Goal: Register for event/course

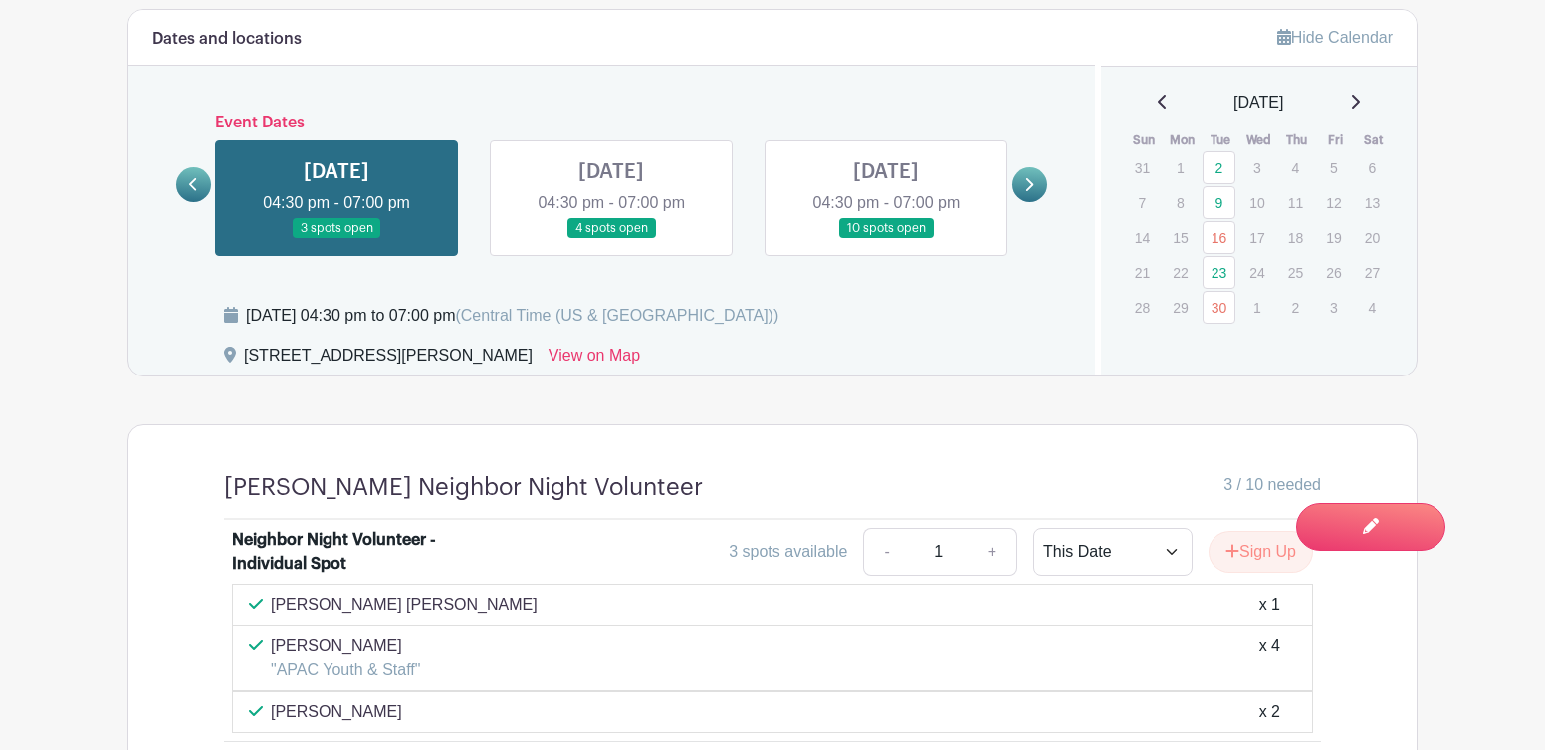
scroll to position [1148, 0]
click at [1221, 264] on link "23" at bounding box center [1219, 271] width 33 height 33
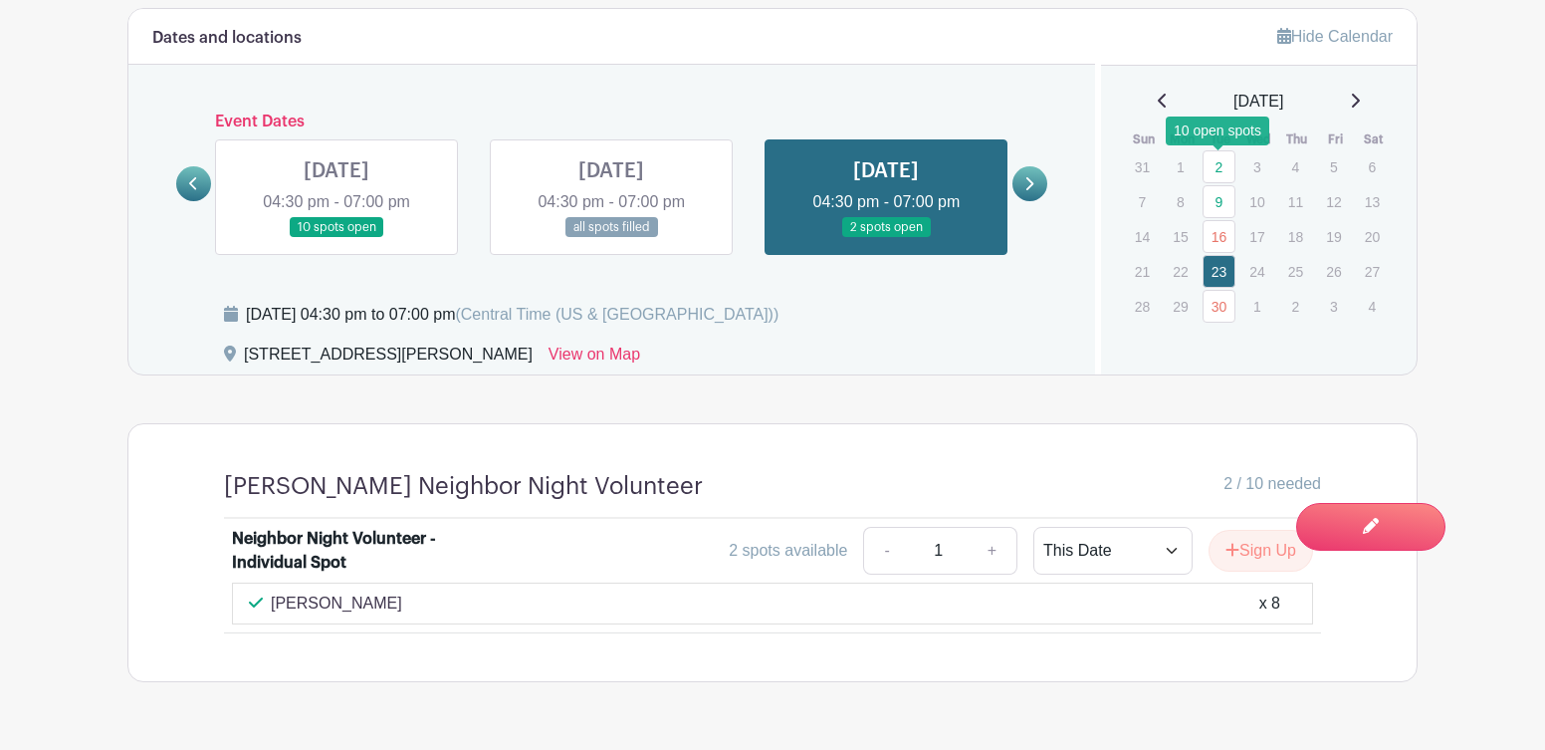
click at [1213, 167] on link "2" at bounding box center [1219, 166] width 33 height 33
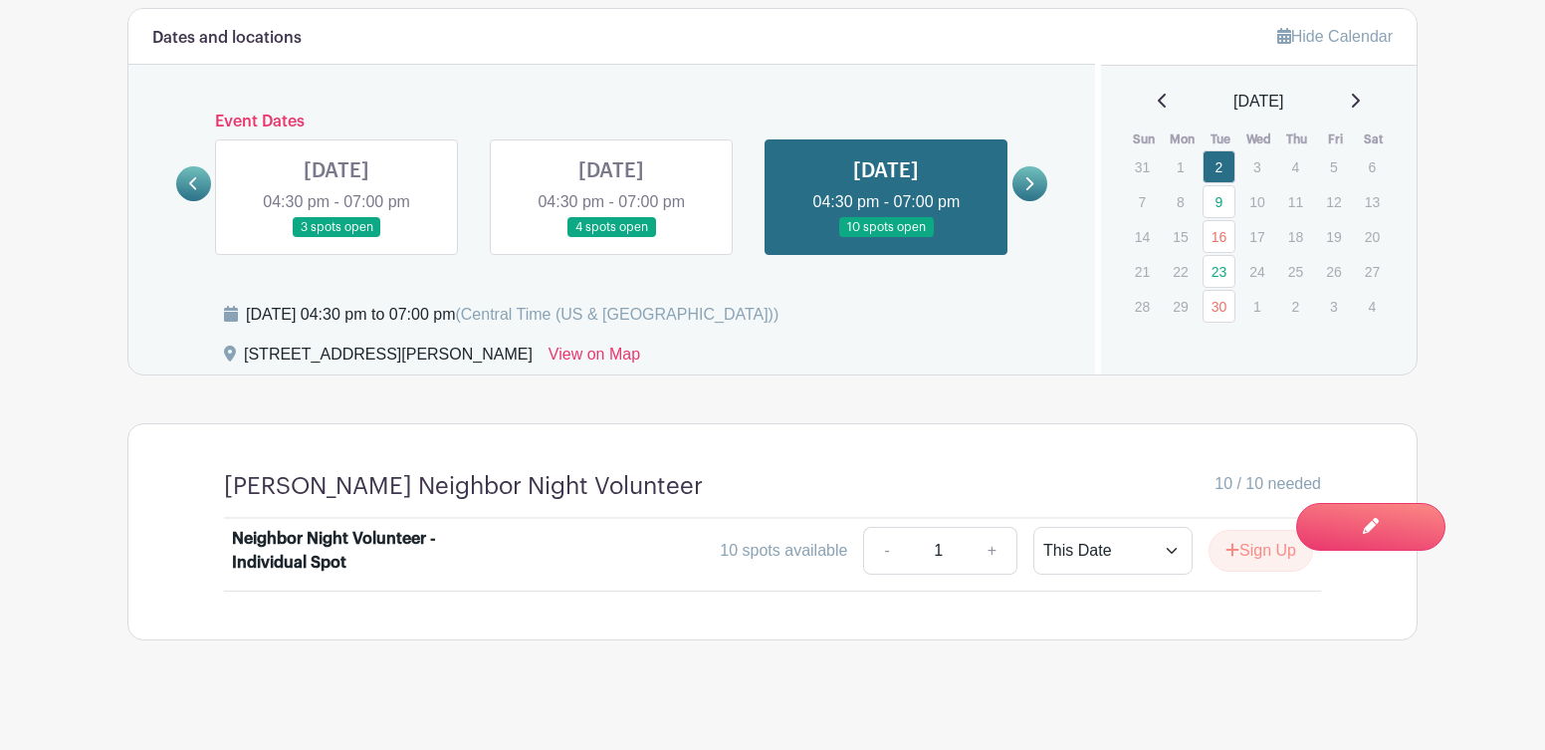
click at [990, 551] on link "+" at bounding box center [993, 551] width 50 height 48
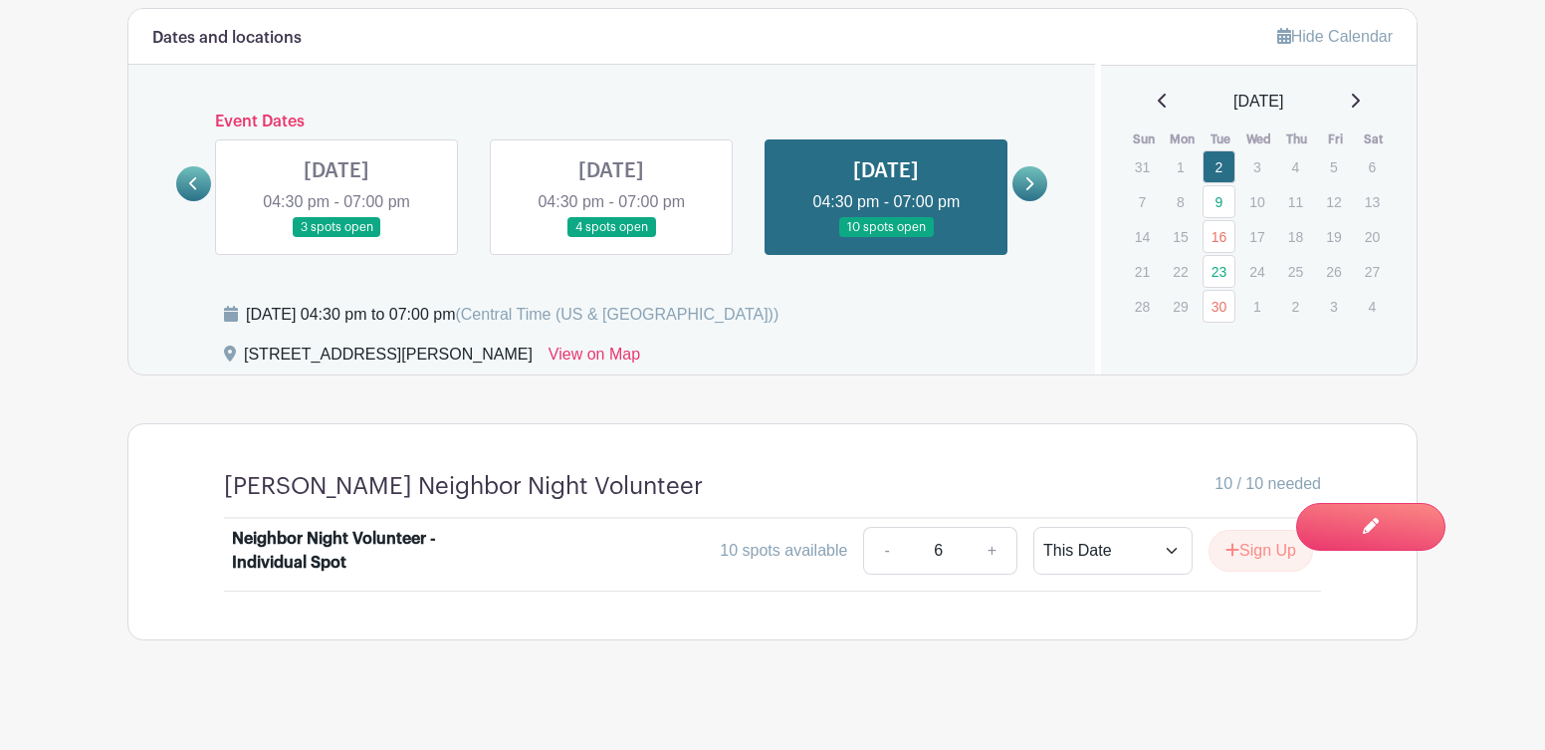
click at [990, 551] on link "+" at bounding box center [993, 551] width 50 height 48
type input "10"
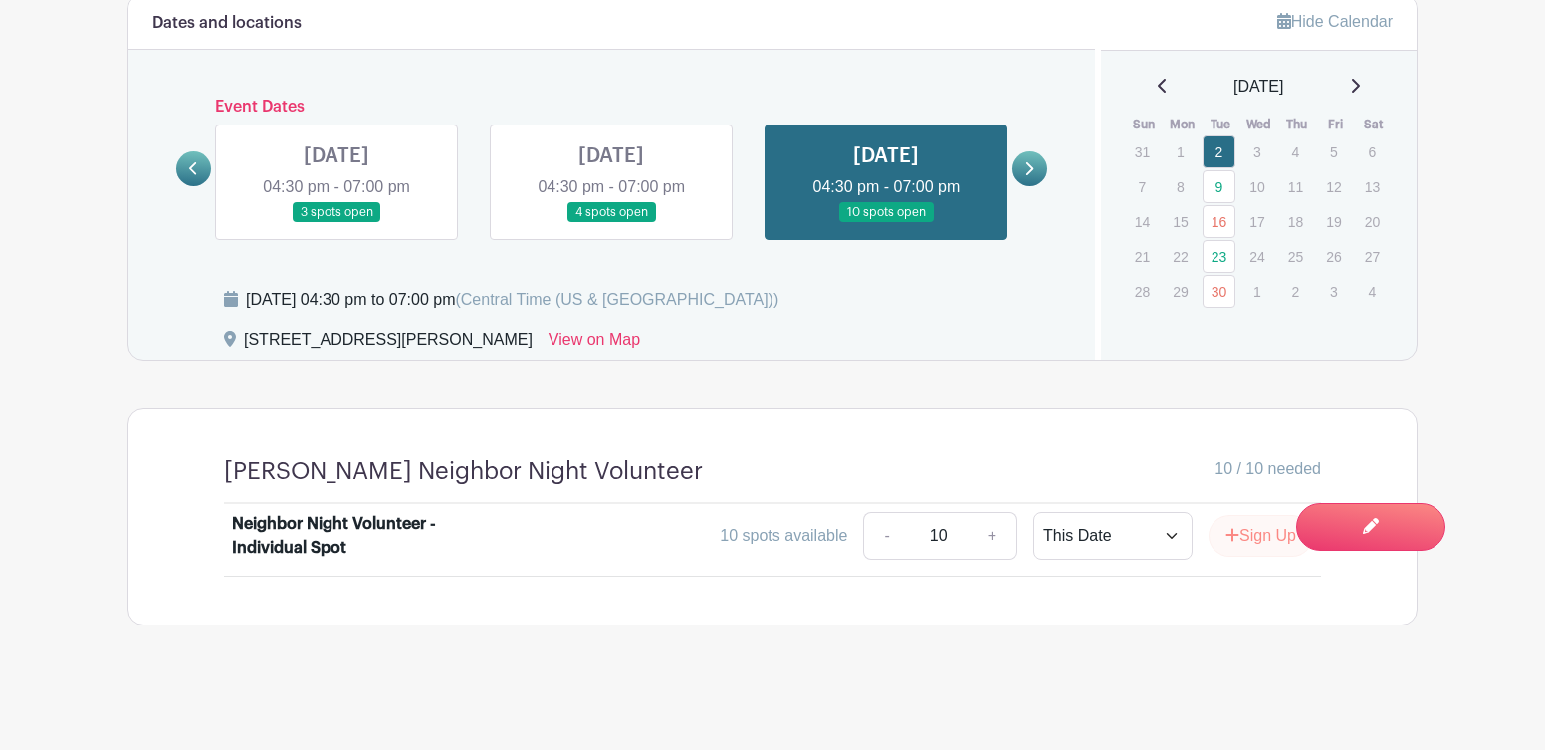
scroll to position [1163, 0]
click at [1257, 533] on button "Sign Up" at bounding box center [1261, 536] width 105 height 42
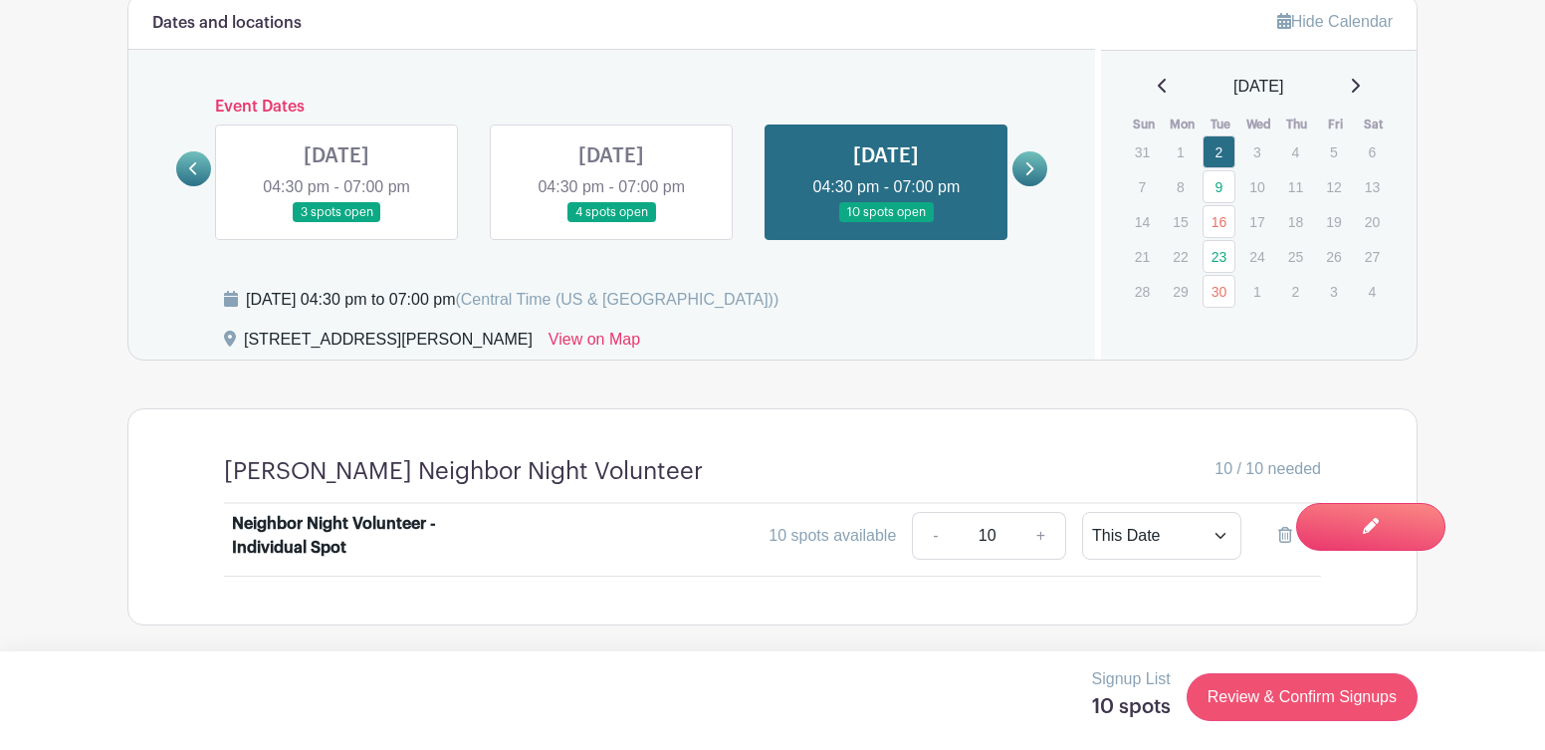
click at [1257, 697] on link "Review & Confirm Signups" at bounding box center [1302, 697] width 231 height 48
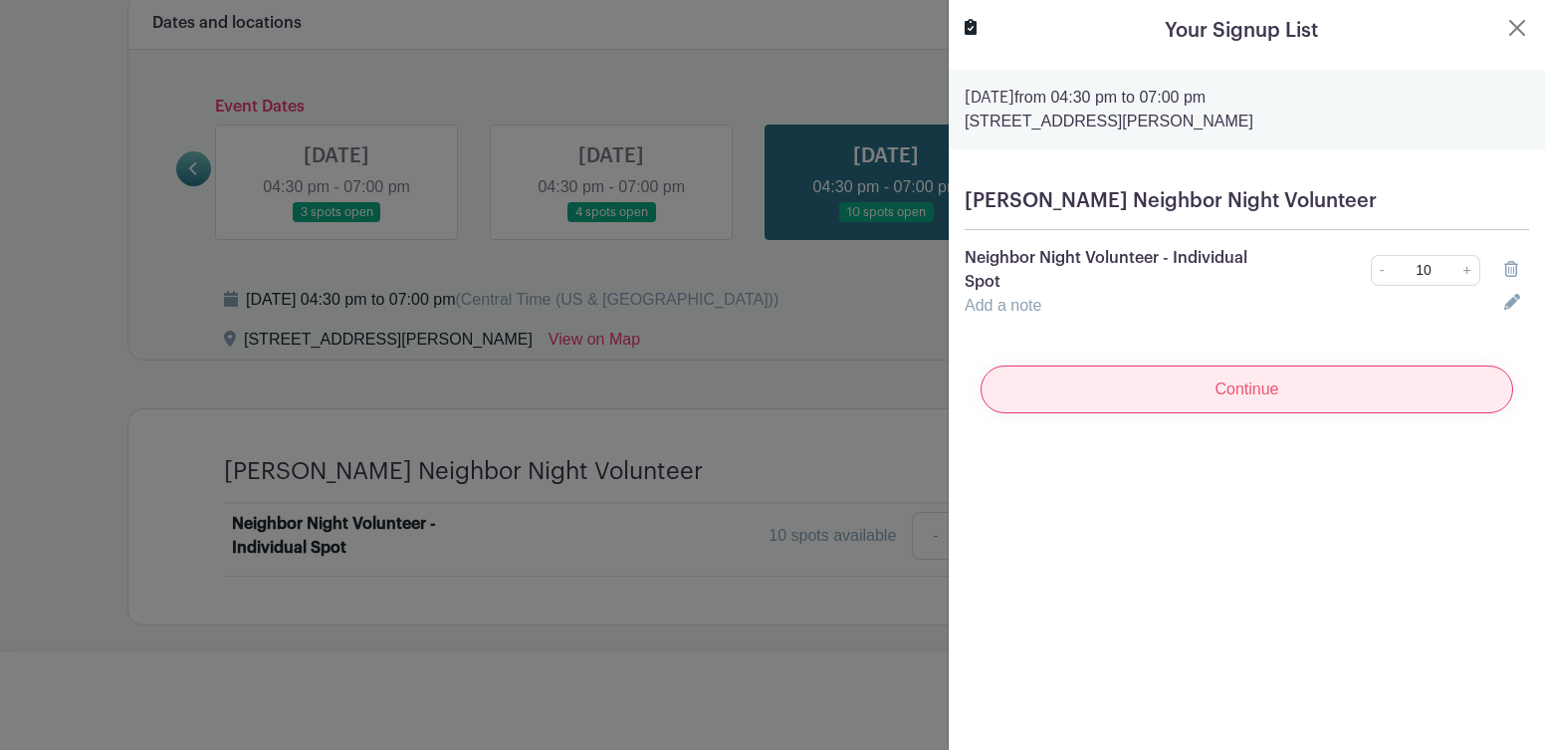
click at [1293, 401] on input "Continue" at bounding box center [1247, 389] width 533 height 48
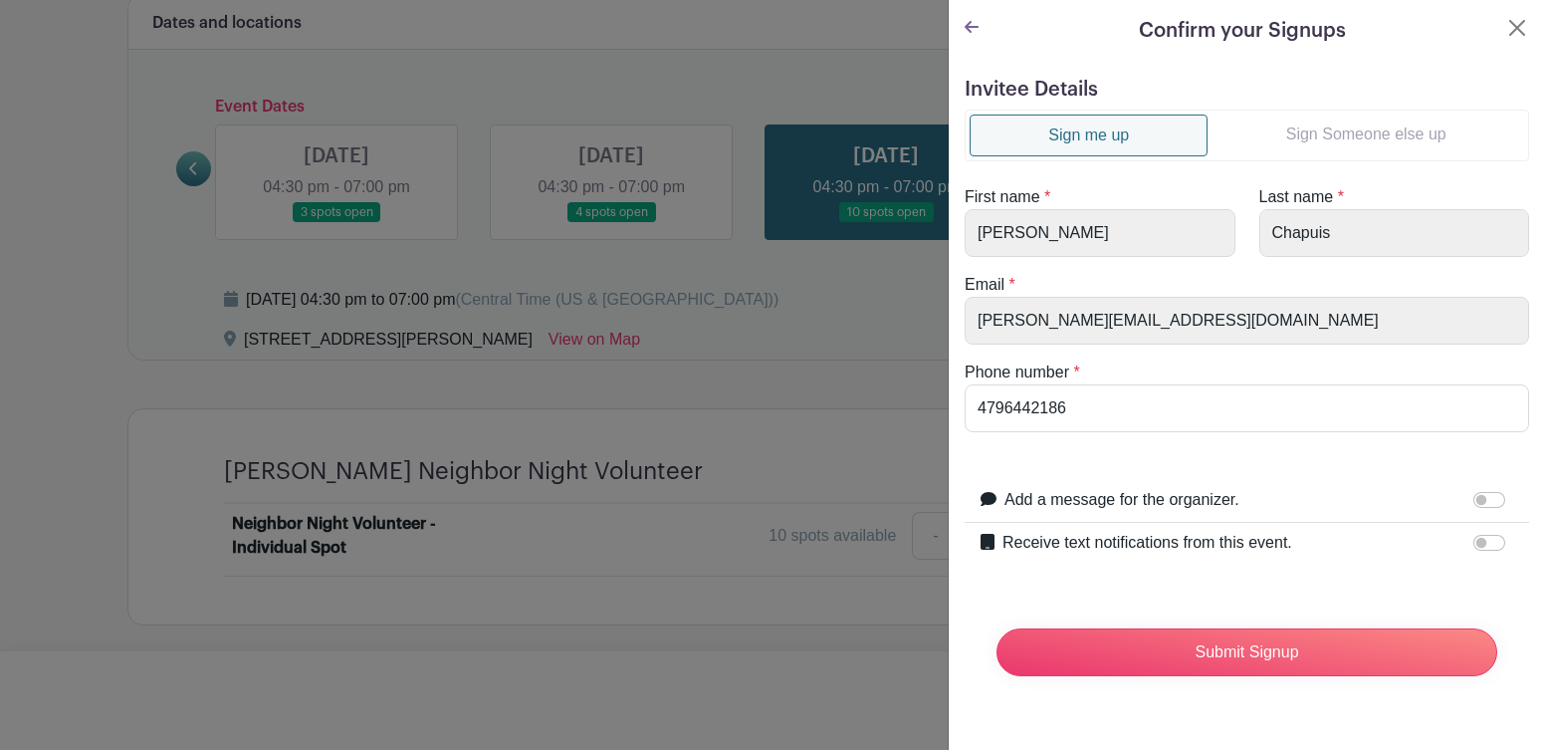
click at [1363, 145] on link "Sign Someone else up" at bounding box center [1366, 135] width 317 height 40
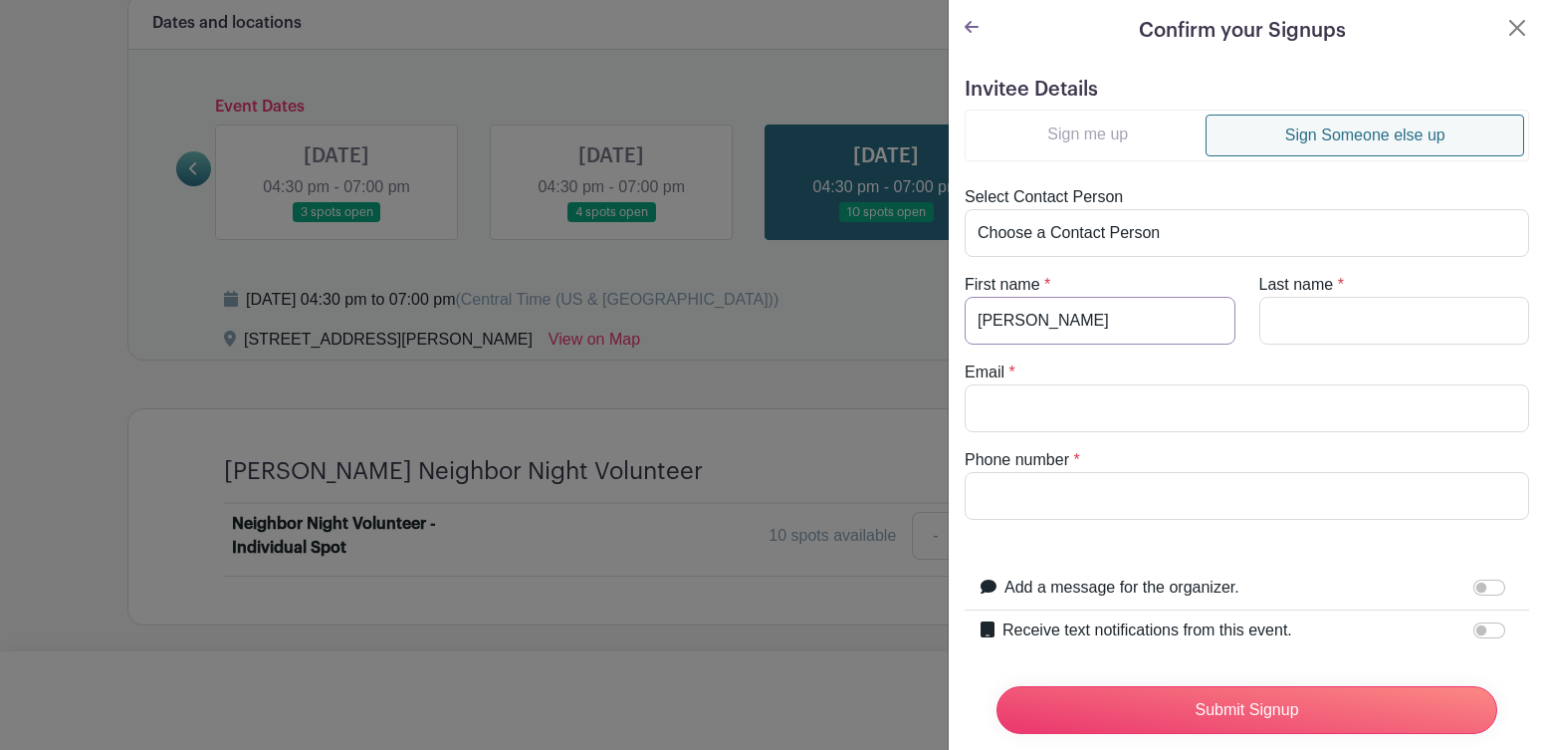
type input "[PERSON_NAME]"
type input "[PERSON_NAME][EMAIL_ADDRESS][DOMAIN_NAME]"
click at [1320, 319] on input "Last name" at bounding box center [1395, 321] width 271 height 48
type input "[PERSON_NAME]"
click at [1081, 506] on input "Phone number" at bounding box center [1247, 496] width 565 height 48
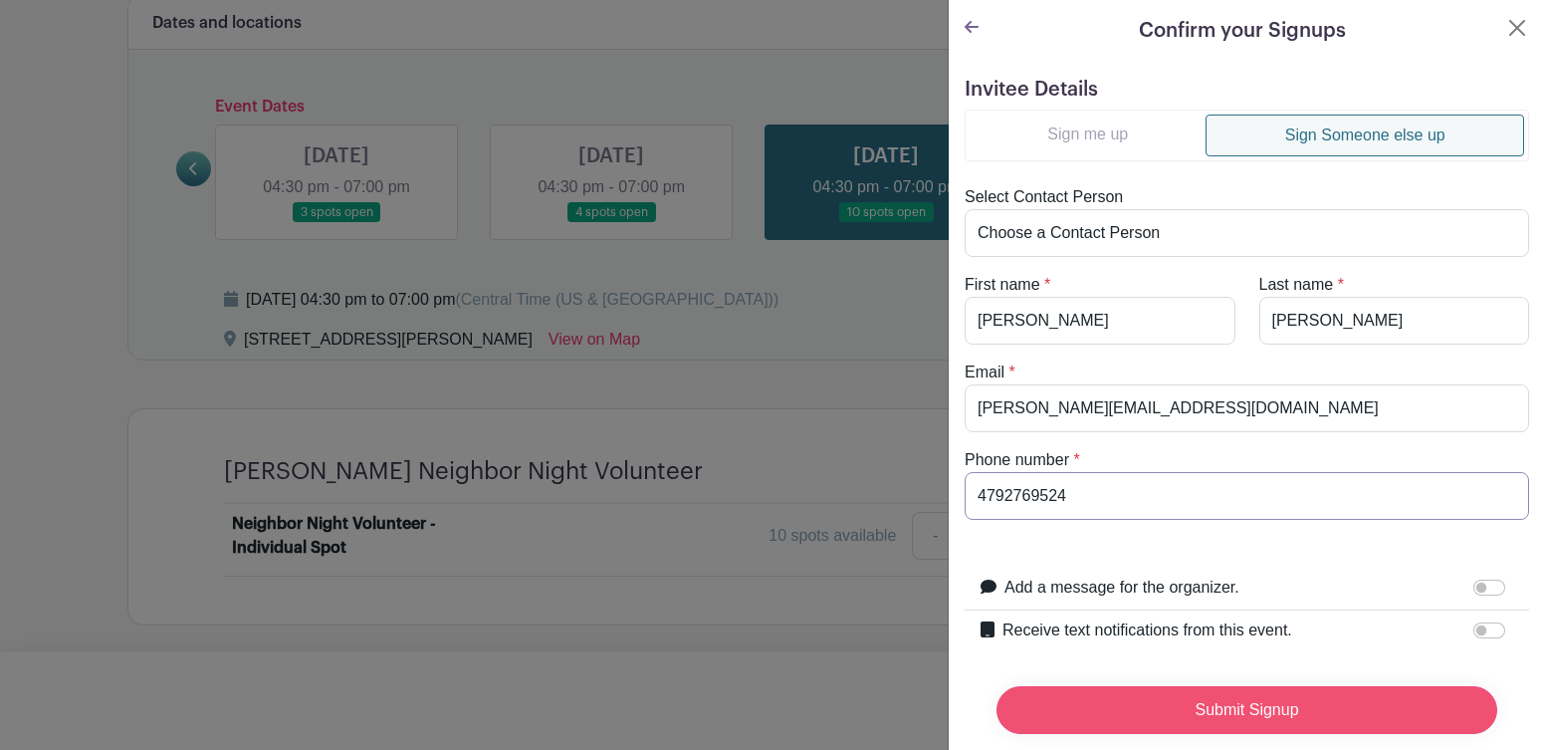
type input "4792769524"
click at [1125, 707] on input "Submit Signup" at bounding box center [1247, 710] width 501 height 48
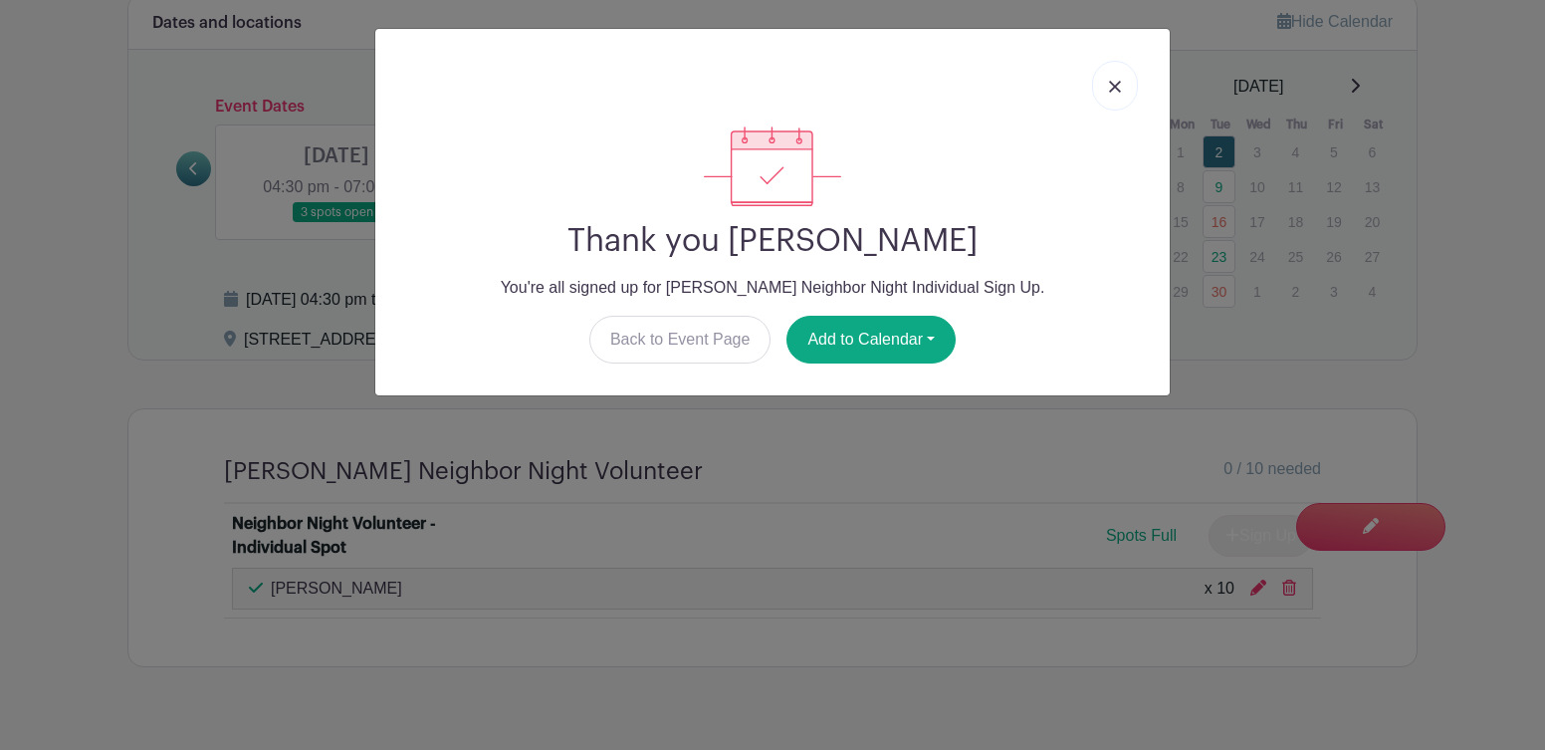
click at [1115, 82] on img at bounding box center [1115, 87] width 12 height 12
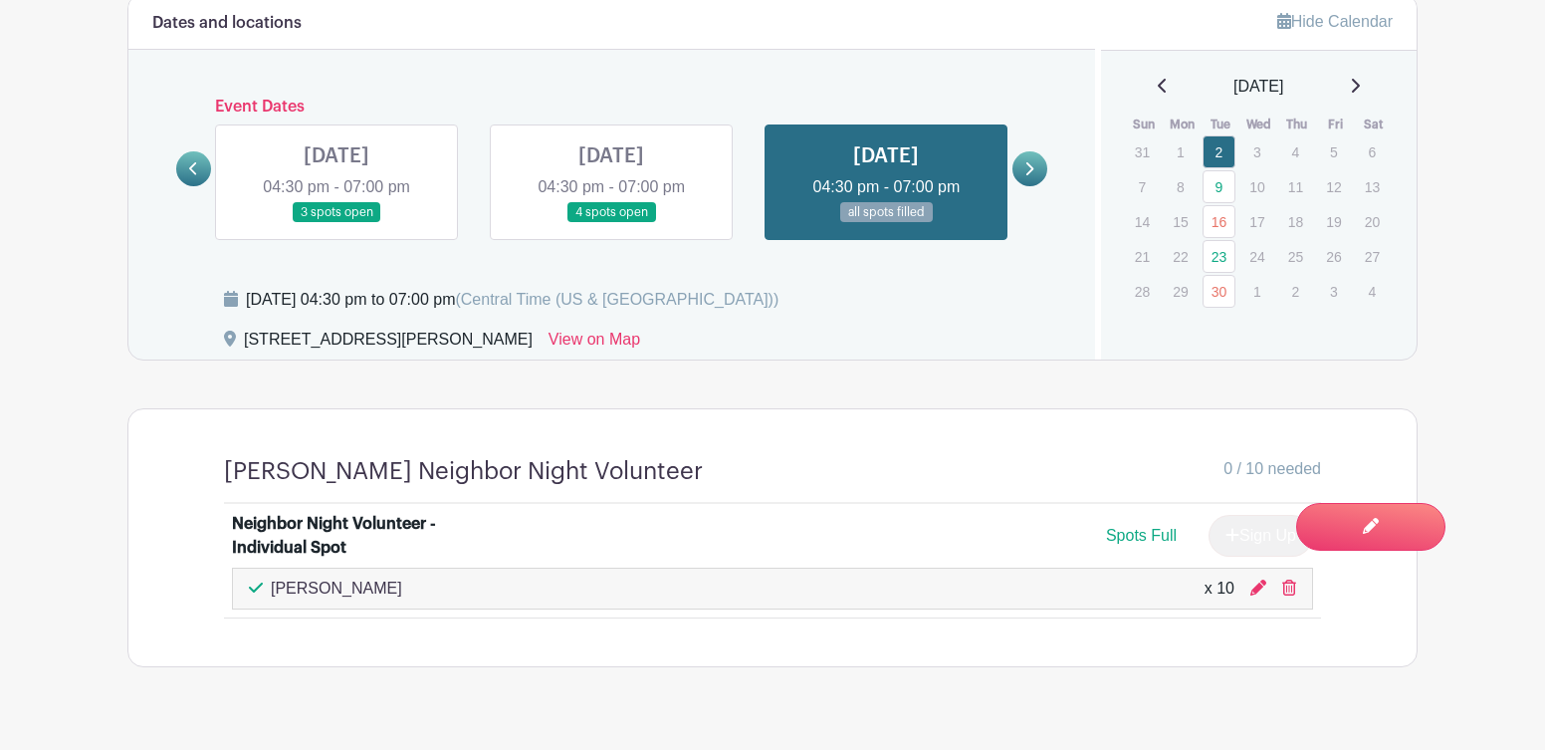
click at [1158, 84] on icon at bounding box center [1162, 86] width 8 height 14
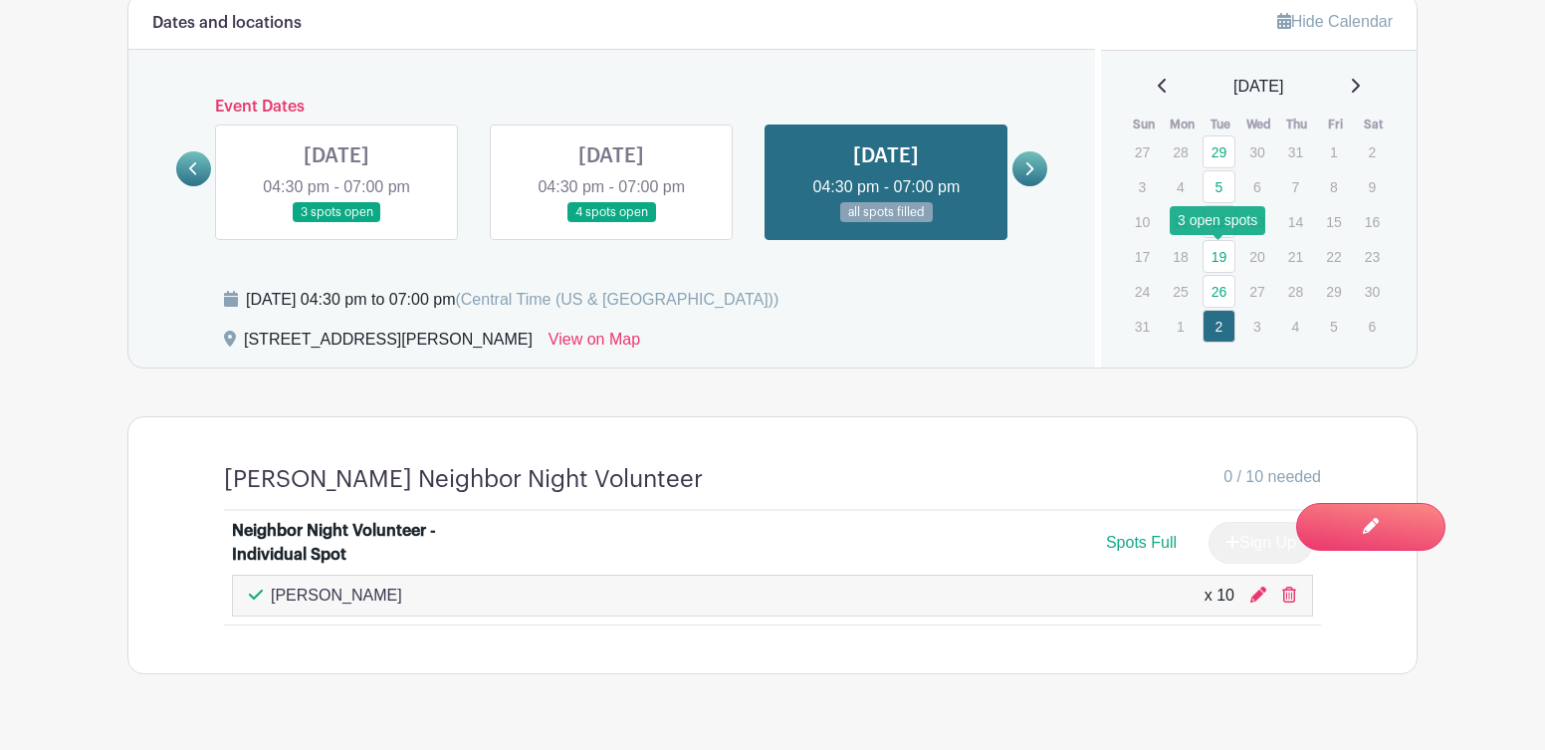
click at [1222, 256] on link "19" at bounding box center [1219, 256] width 33 height 33
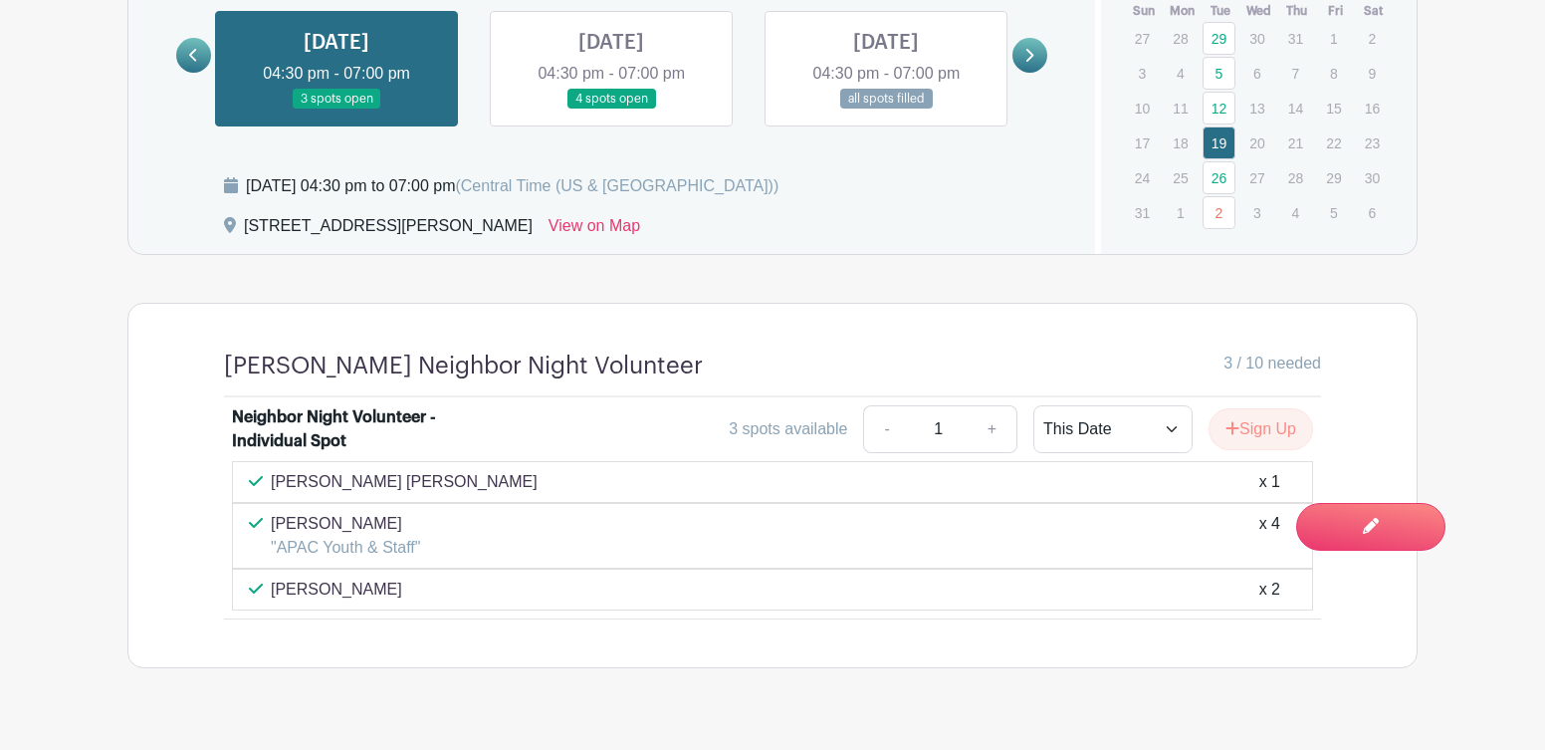
scroll to position [1277, 0]
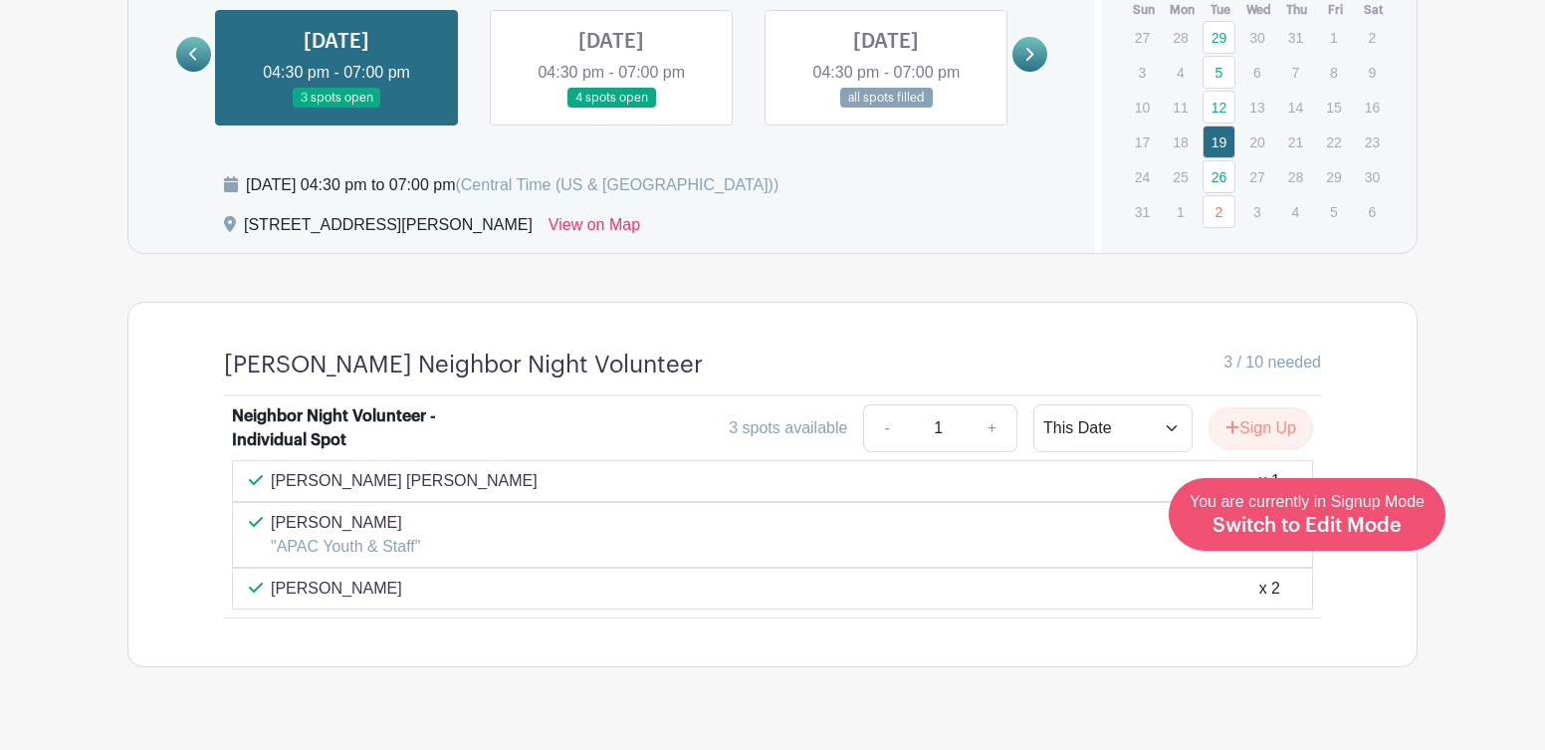
click at [1352, 527] on span "Switch to Edit Mode" at bounding box center [1307, 526] width 189 height 20
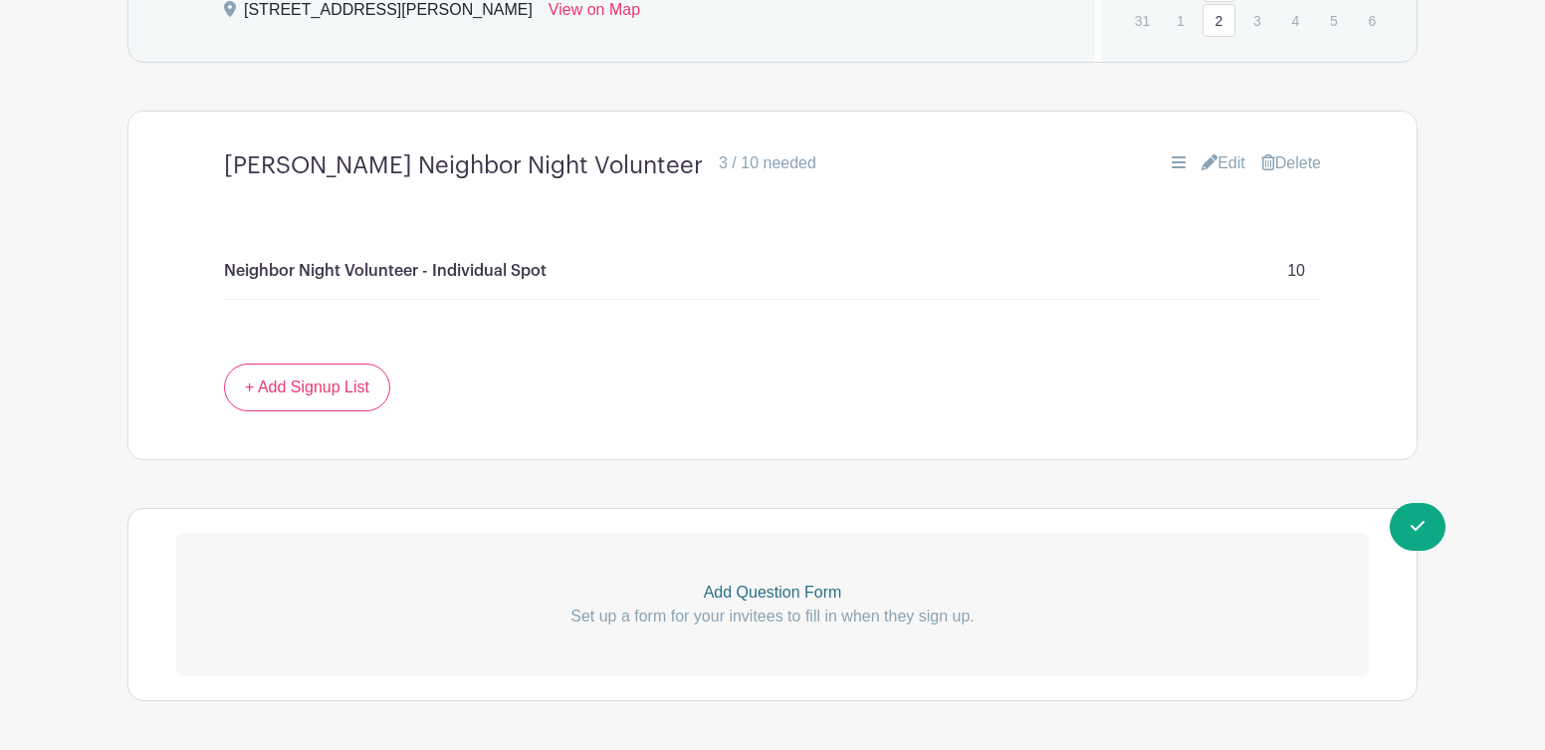
scroll to position [1533, 0]
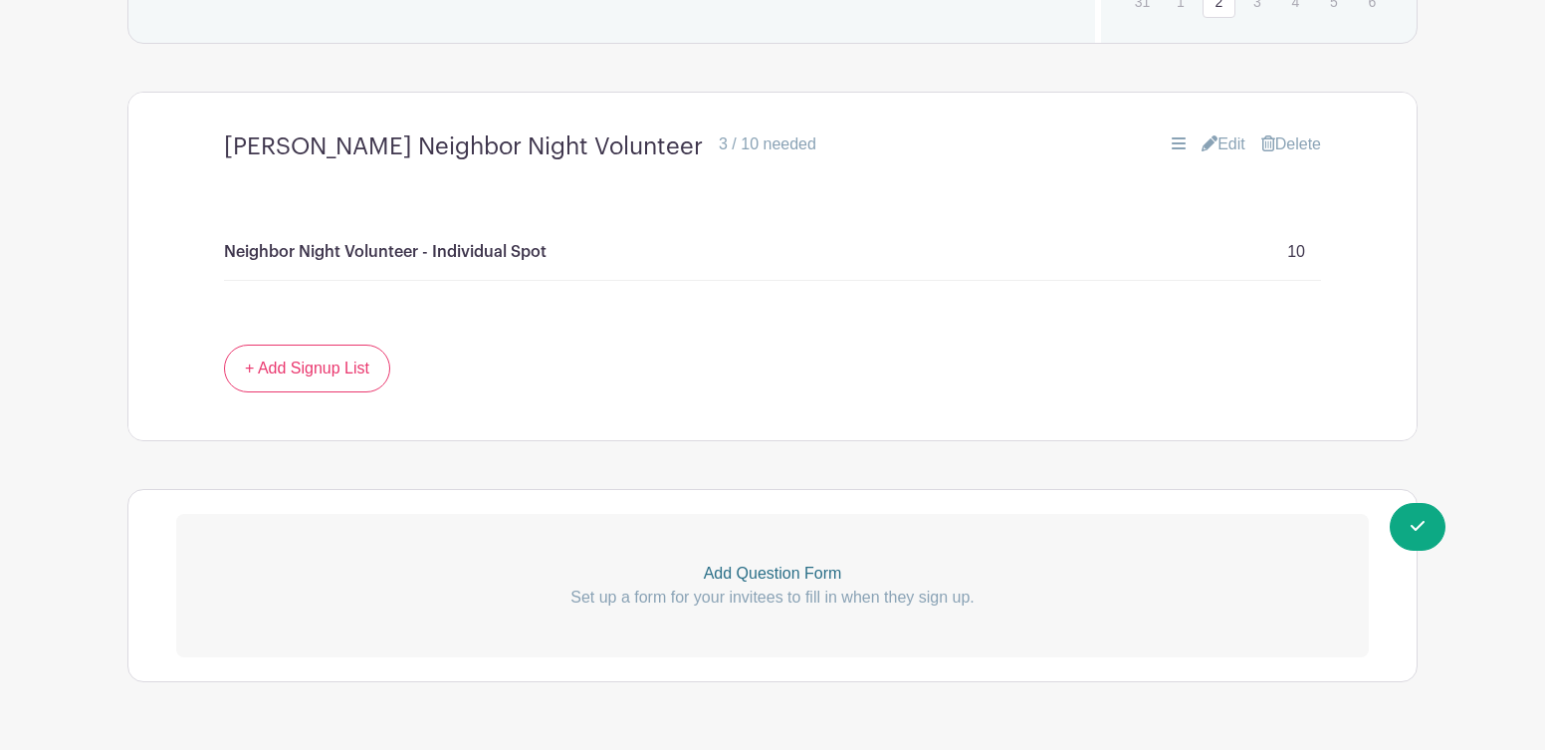
click at [1216, 140] on link "Edit" at bounding box center [1224, 144] width 44 height 24
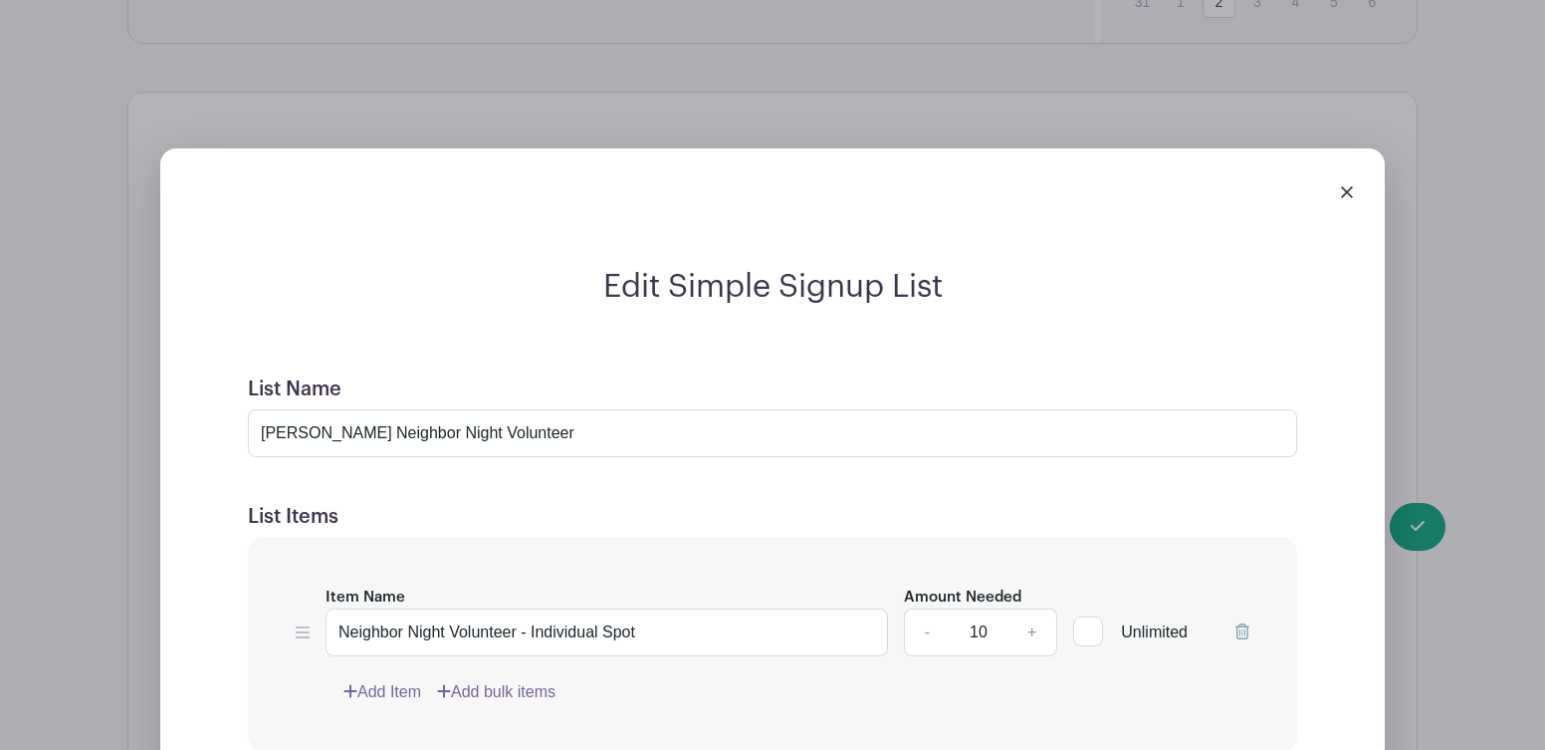
scroll to position [1606, 0]
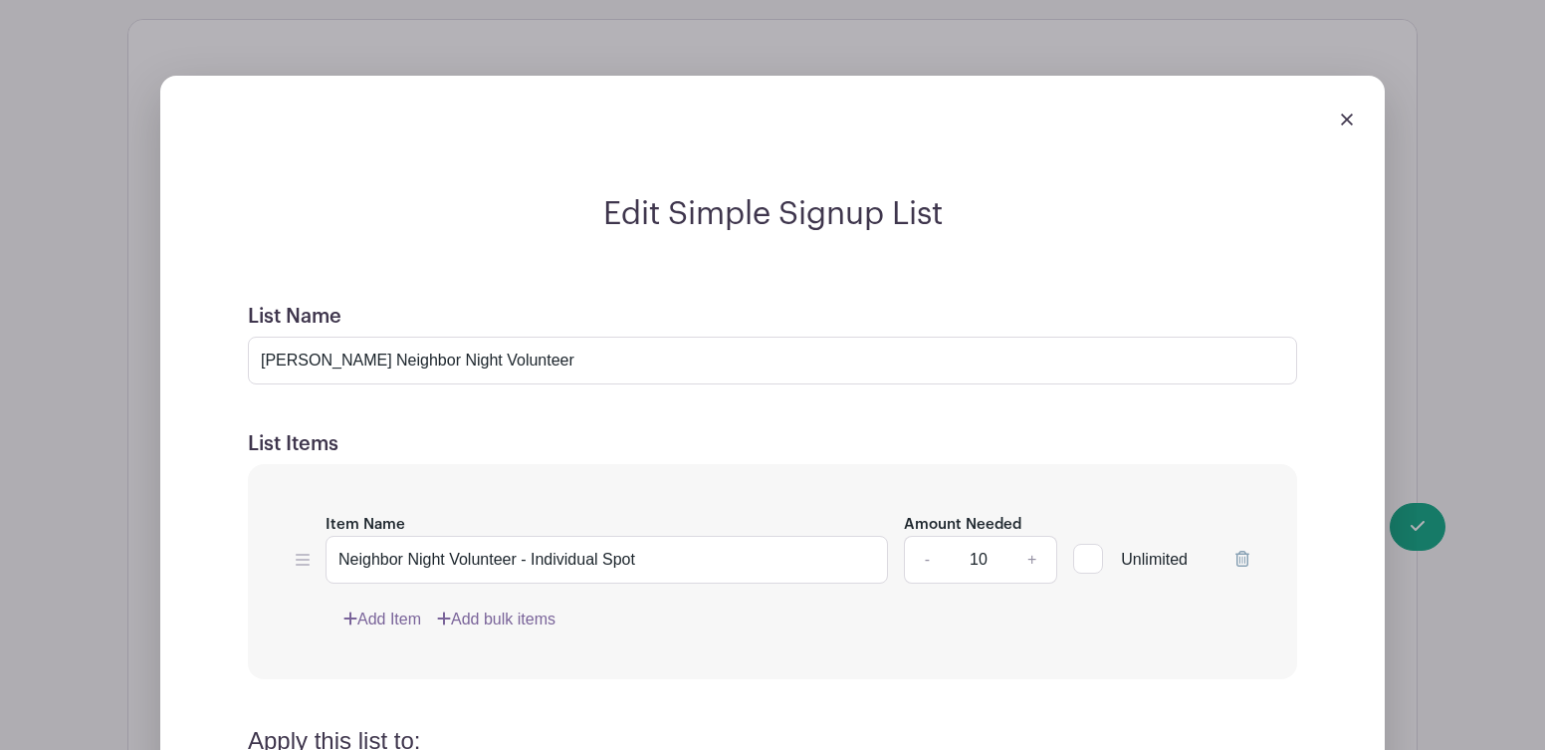
click at [1033, 564] on link "+" at bounding box center [1033, 560] width 50 height 48
type input "12"
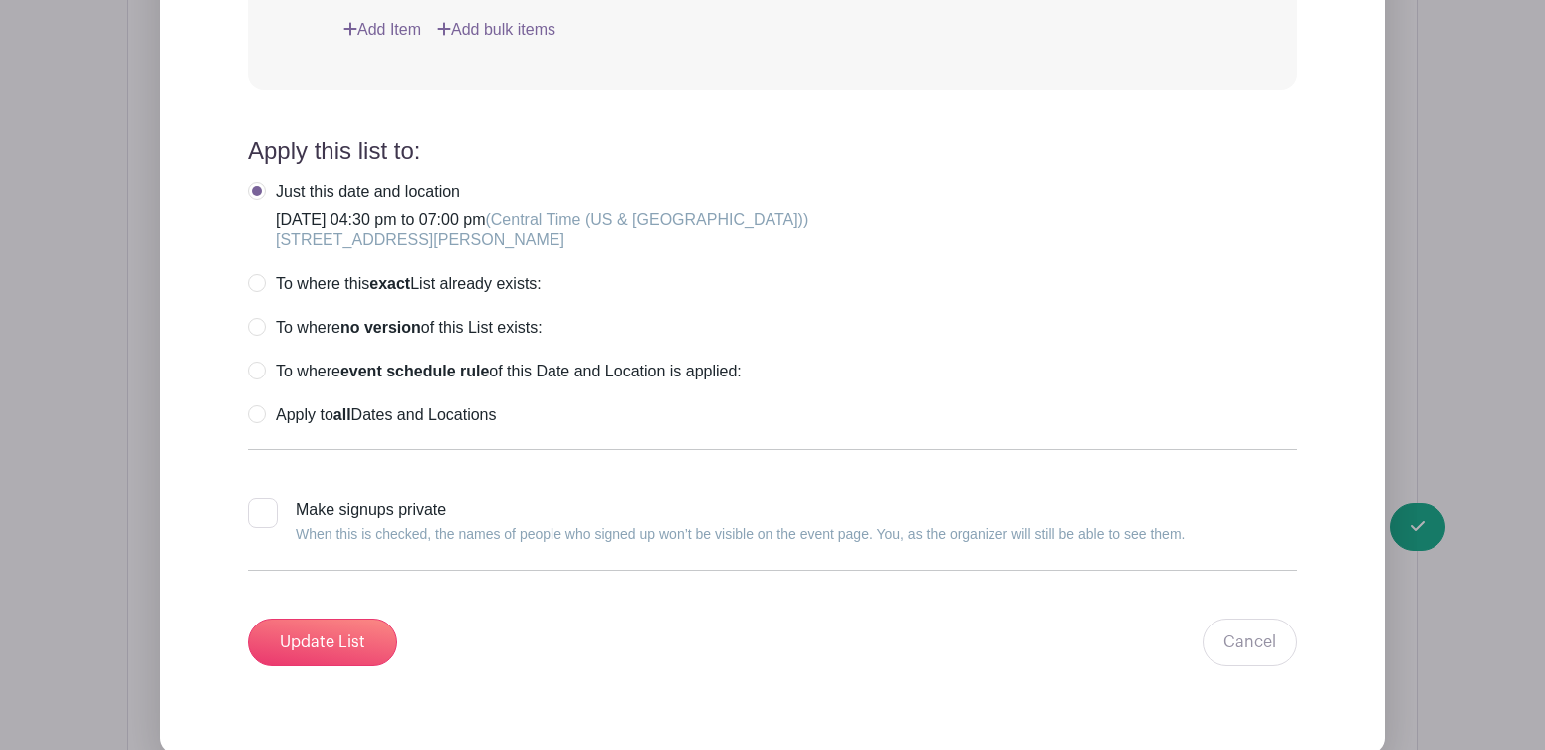
scroll to position [2241, 0]
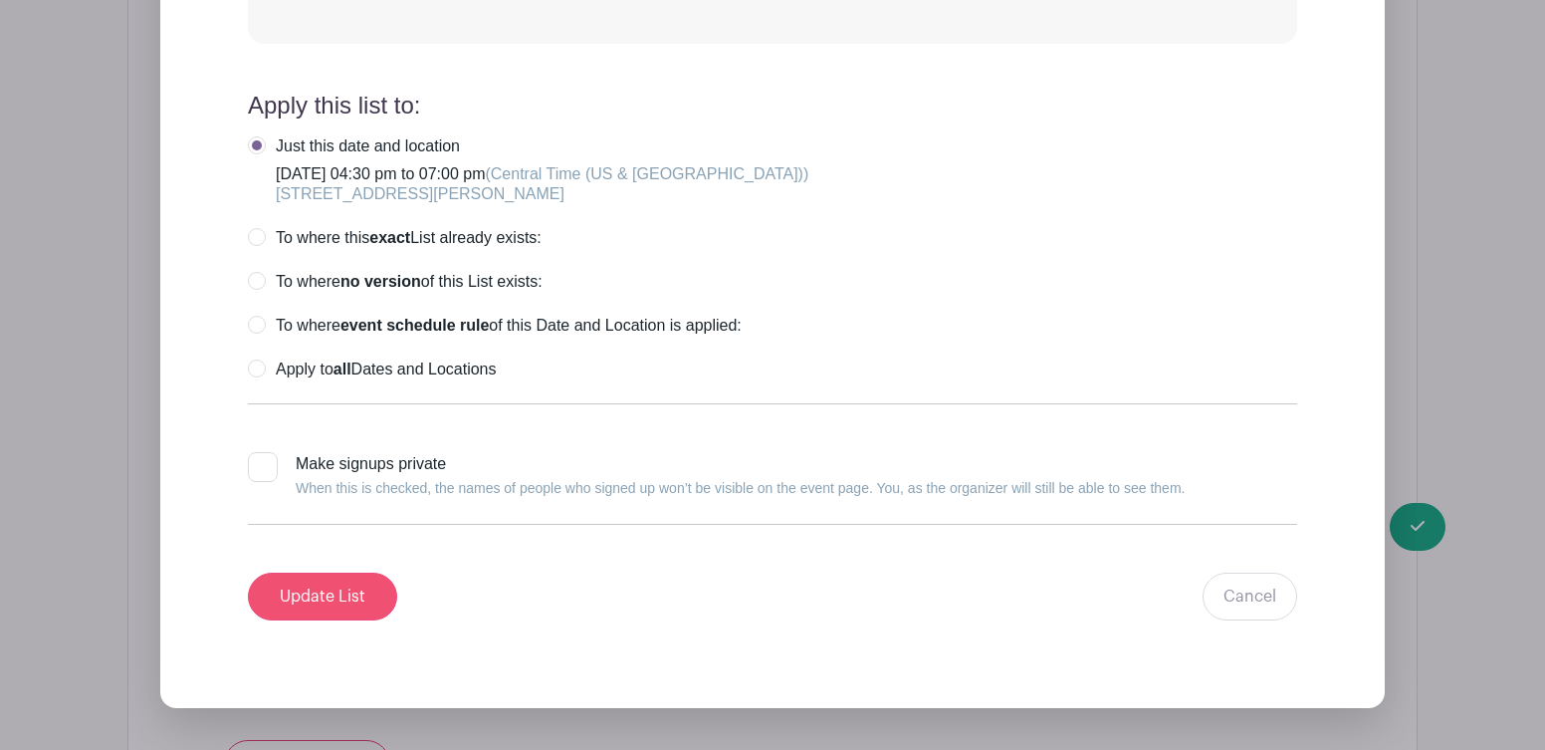
click at [341, 609] on input "Update List" at bounding box center [322, 597] width 149 height 48
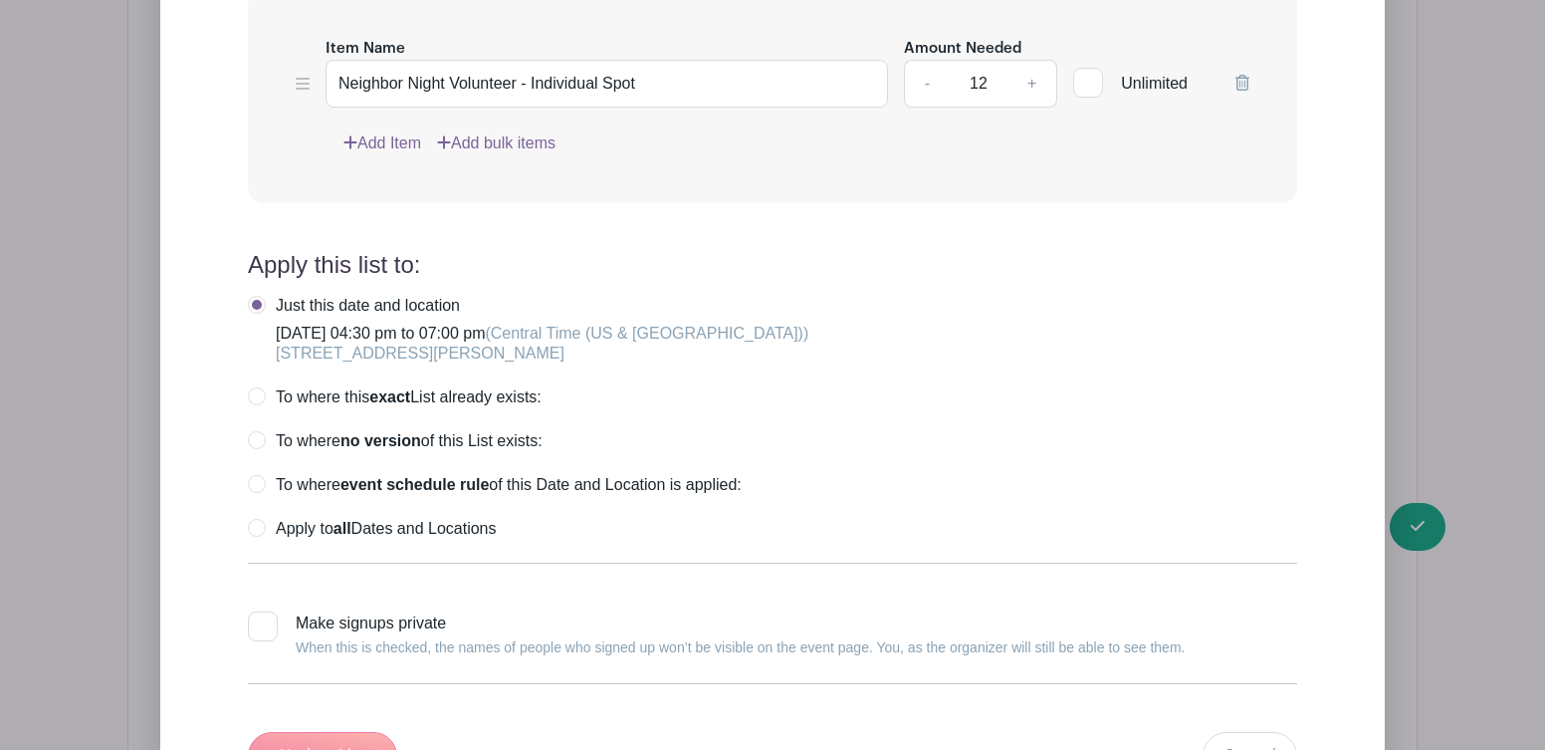
scroll to position [1591, 0]
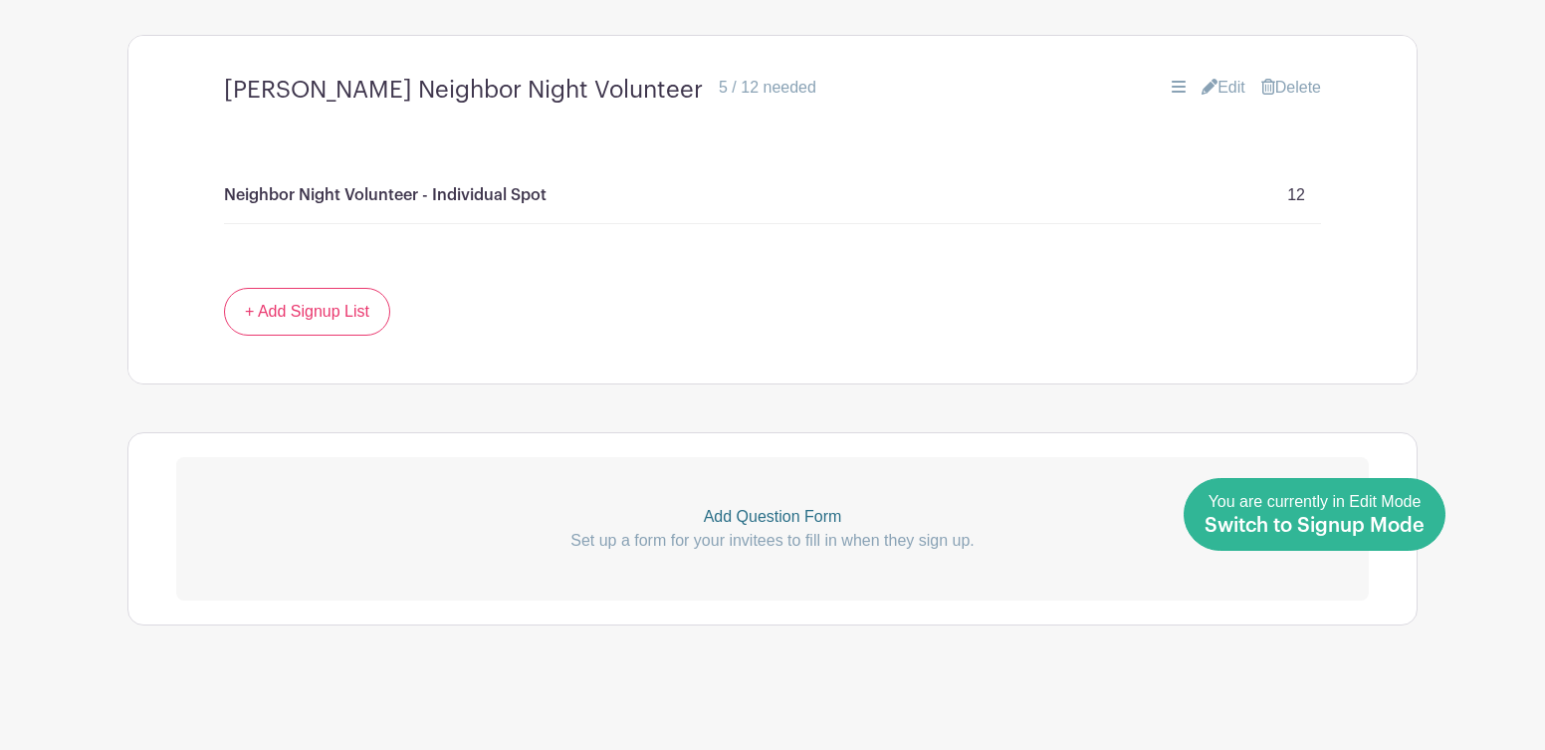
click at [1420, 523] on span "Switch to Signup Mode" at bounding box center [1315, 526] width 220 height 20
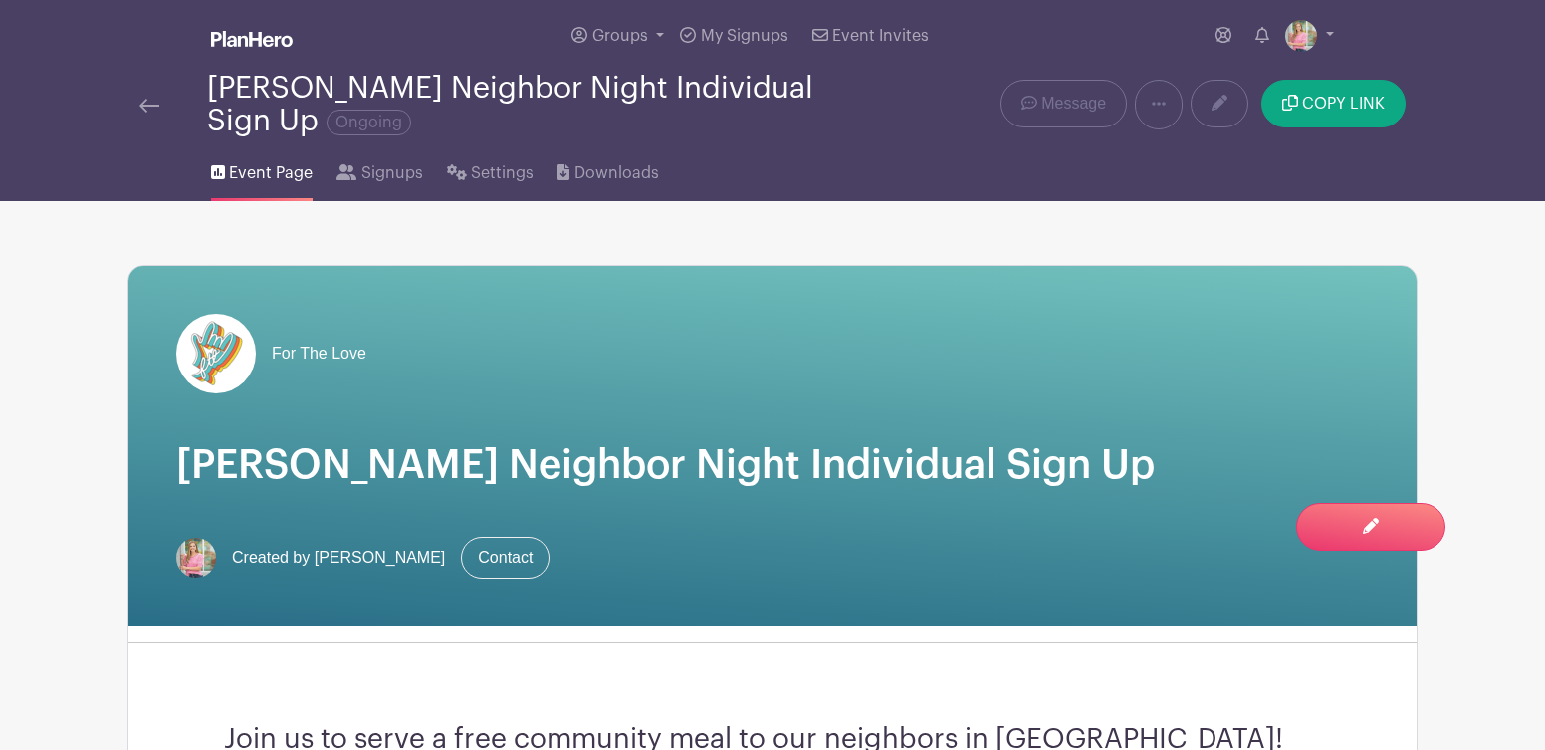
click at [150, 109] on img at bounding box center [149, 106] width 20 height 14
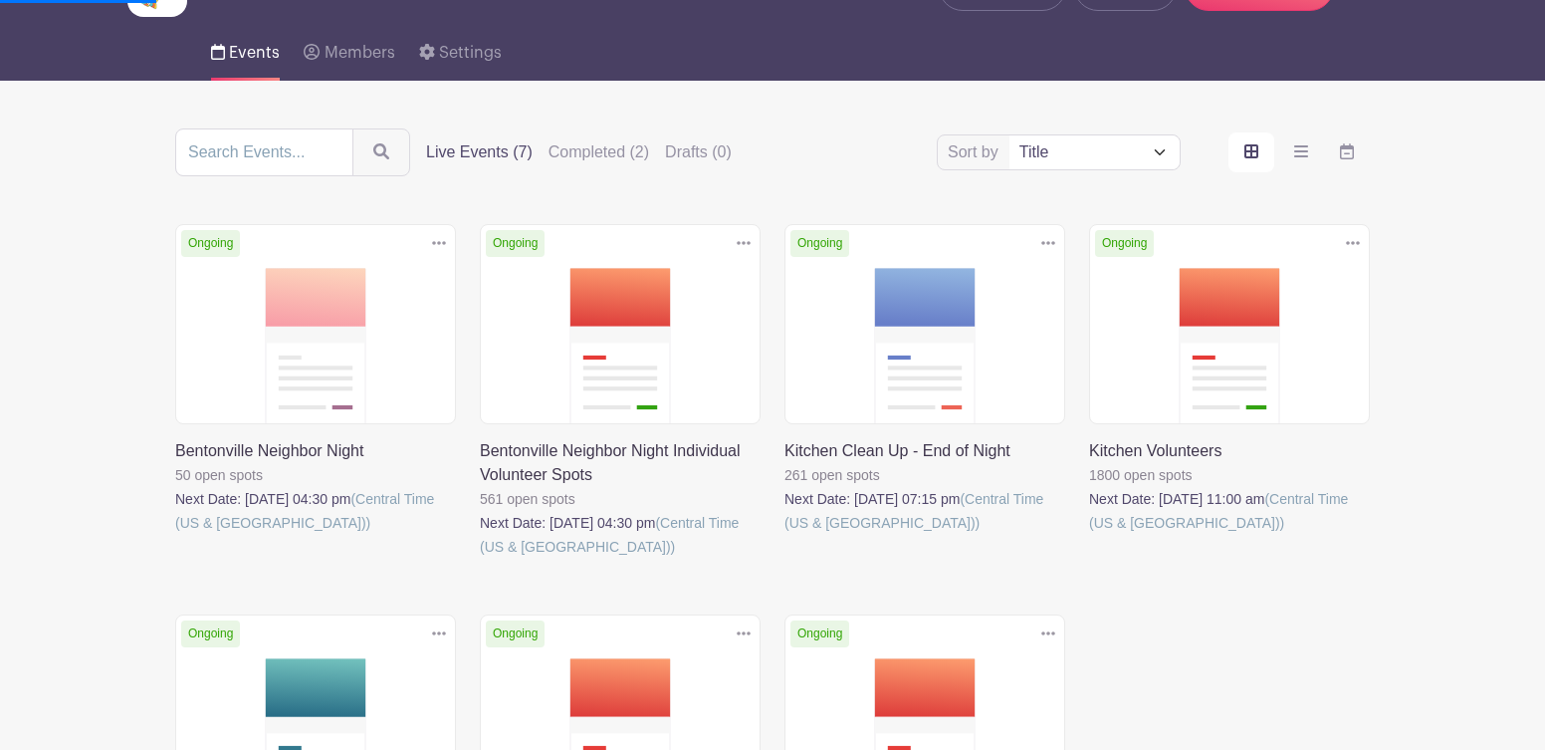
scroll to position [124, 0]
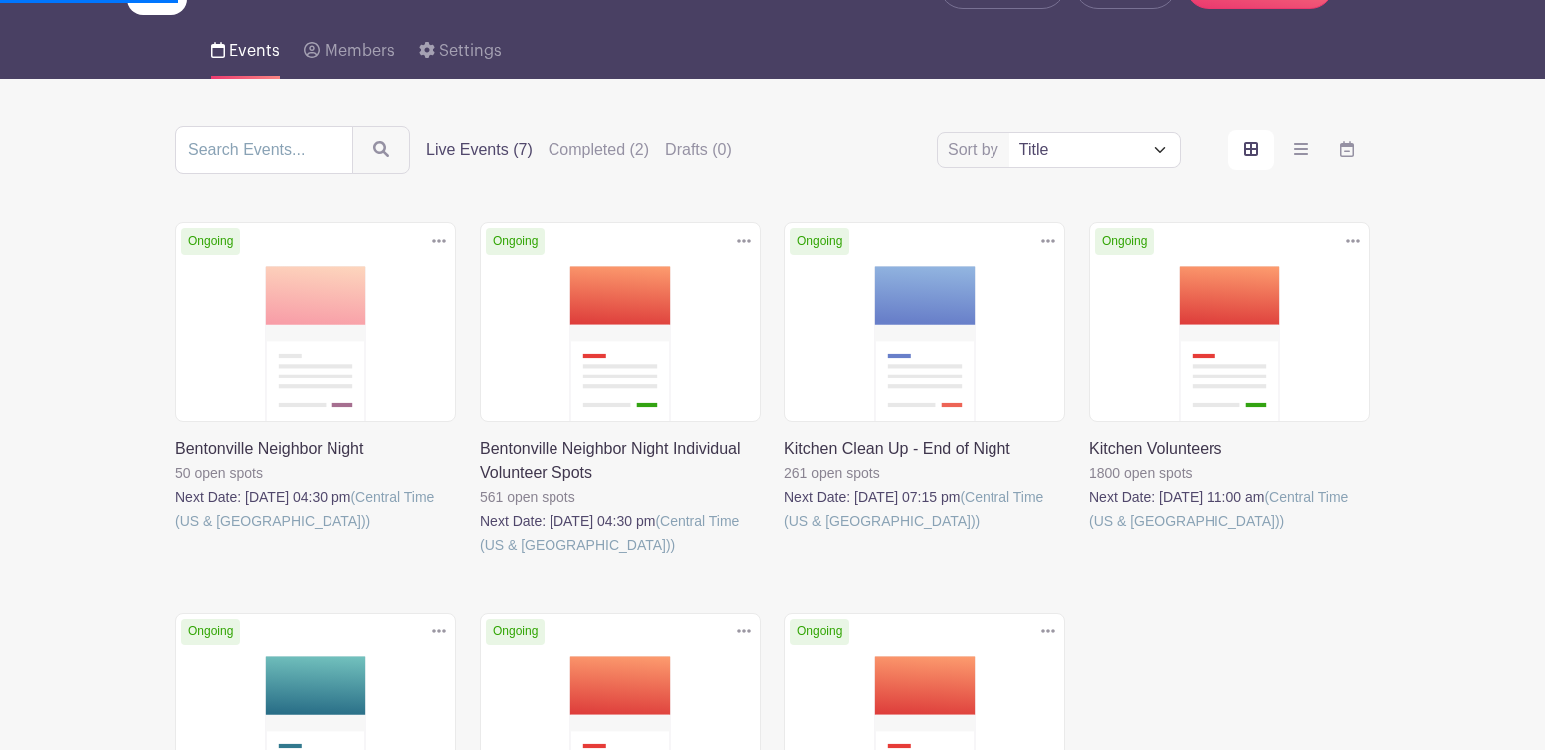
click at [175, 533] on link at bounding box center [175, 533] width 0 height 0
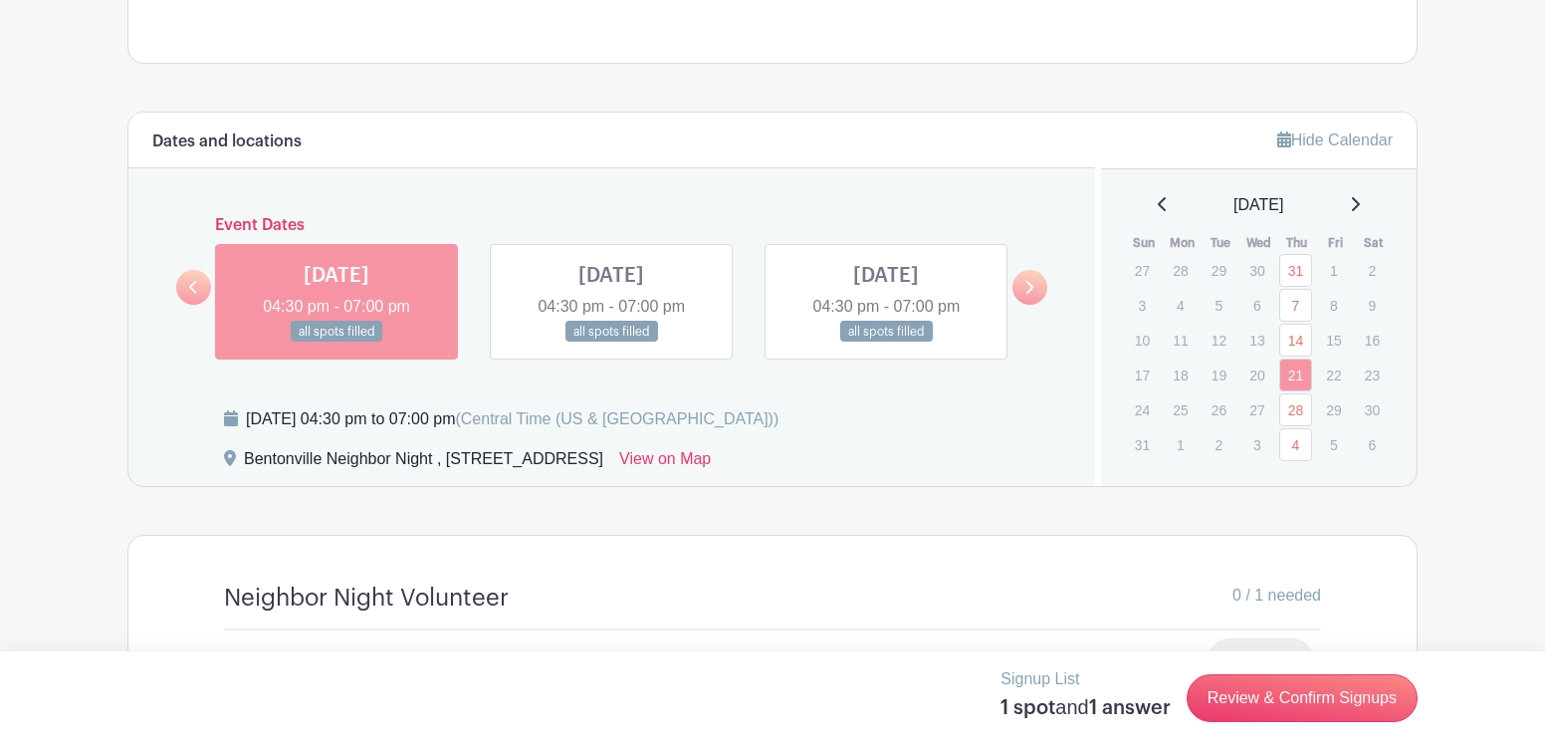
scroll to position [1191, 0]
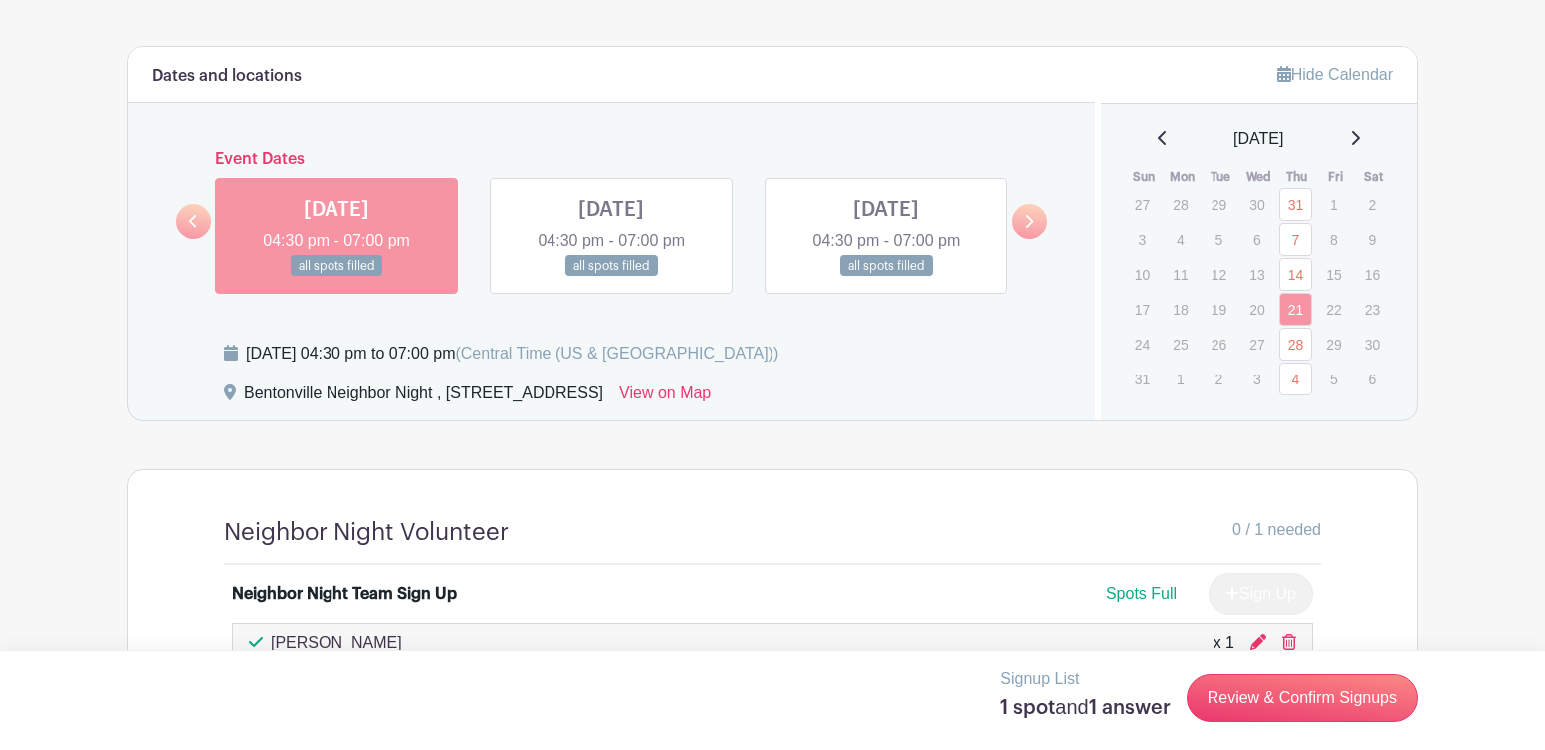
click at [1360, 133] on icon at bounding box center [1355, 138] width 10 height 16
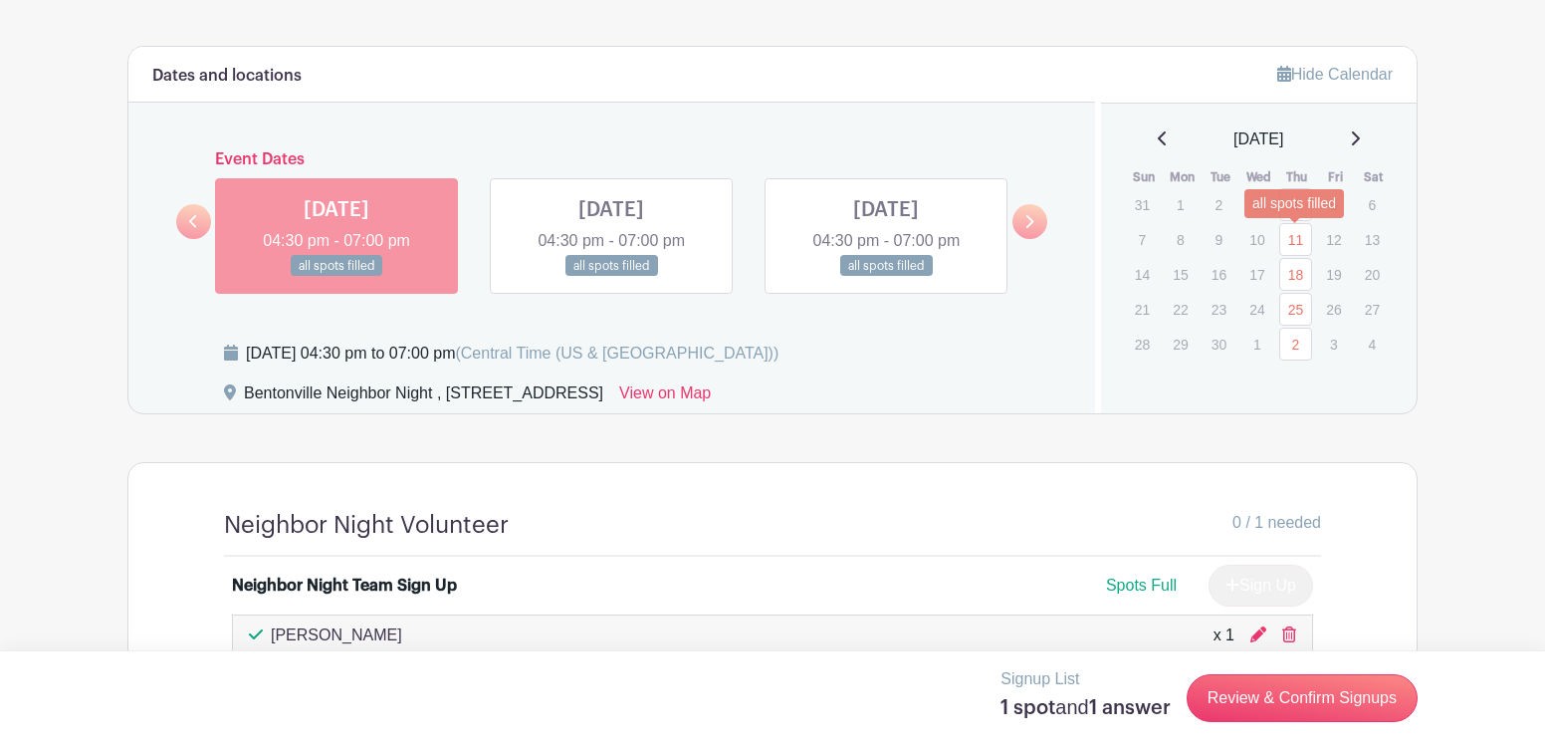
click at [1295, 238] on link "11" at bounding box center [1295, 239] width 33 height 33
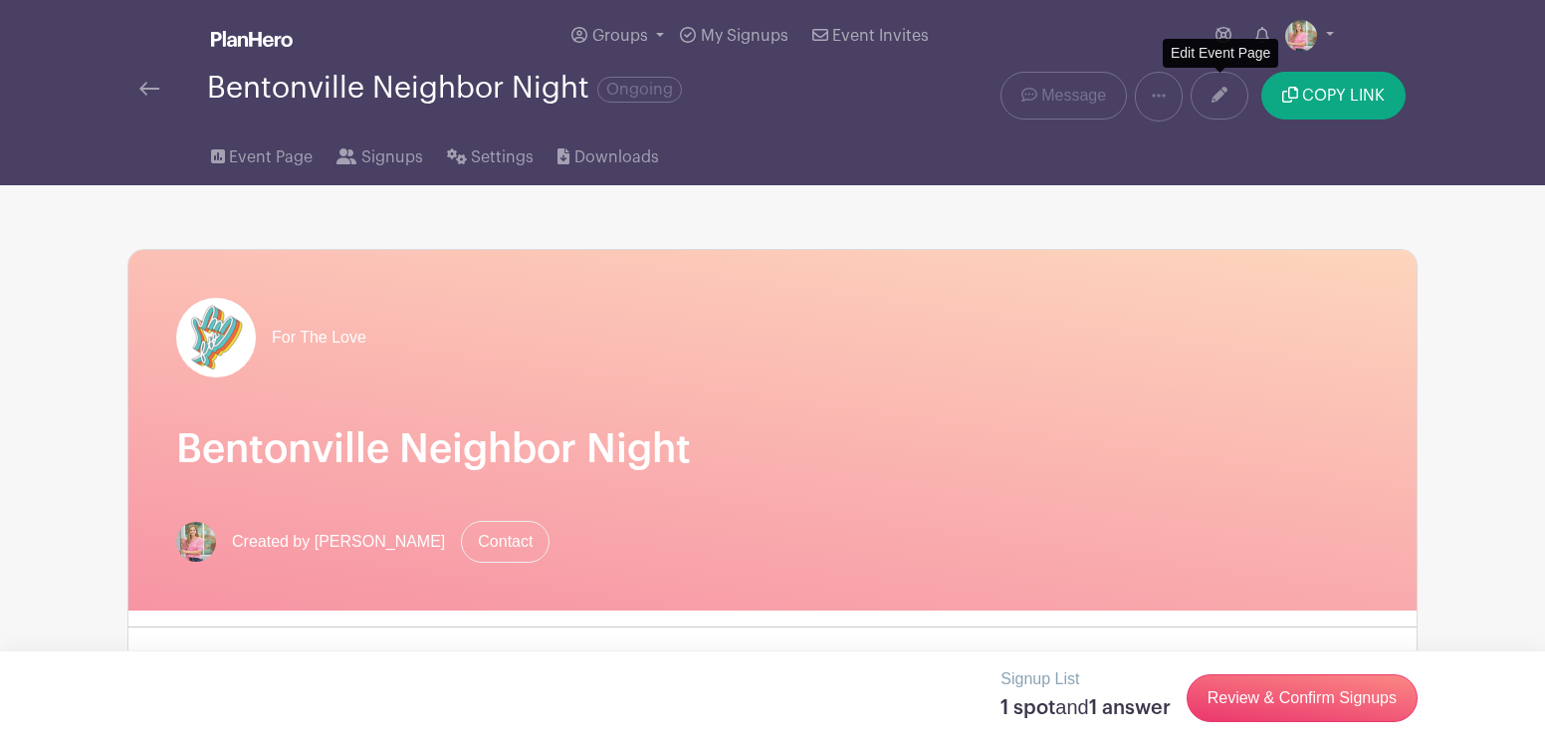
click at [1221, 97] on icon at bounding box center [1220, 95] width 16 height 16
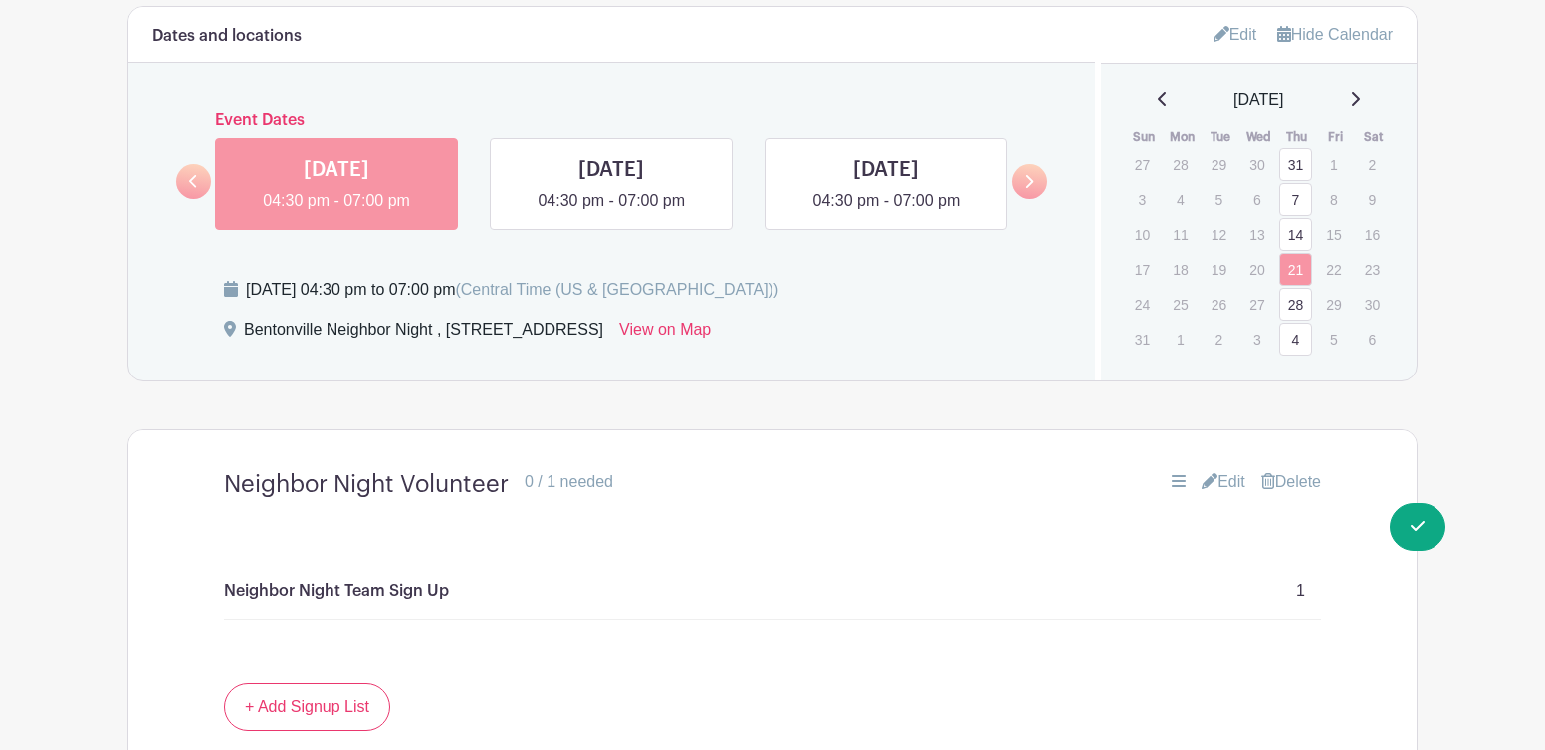
scroll to position [1356, 0]
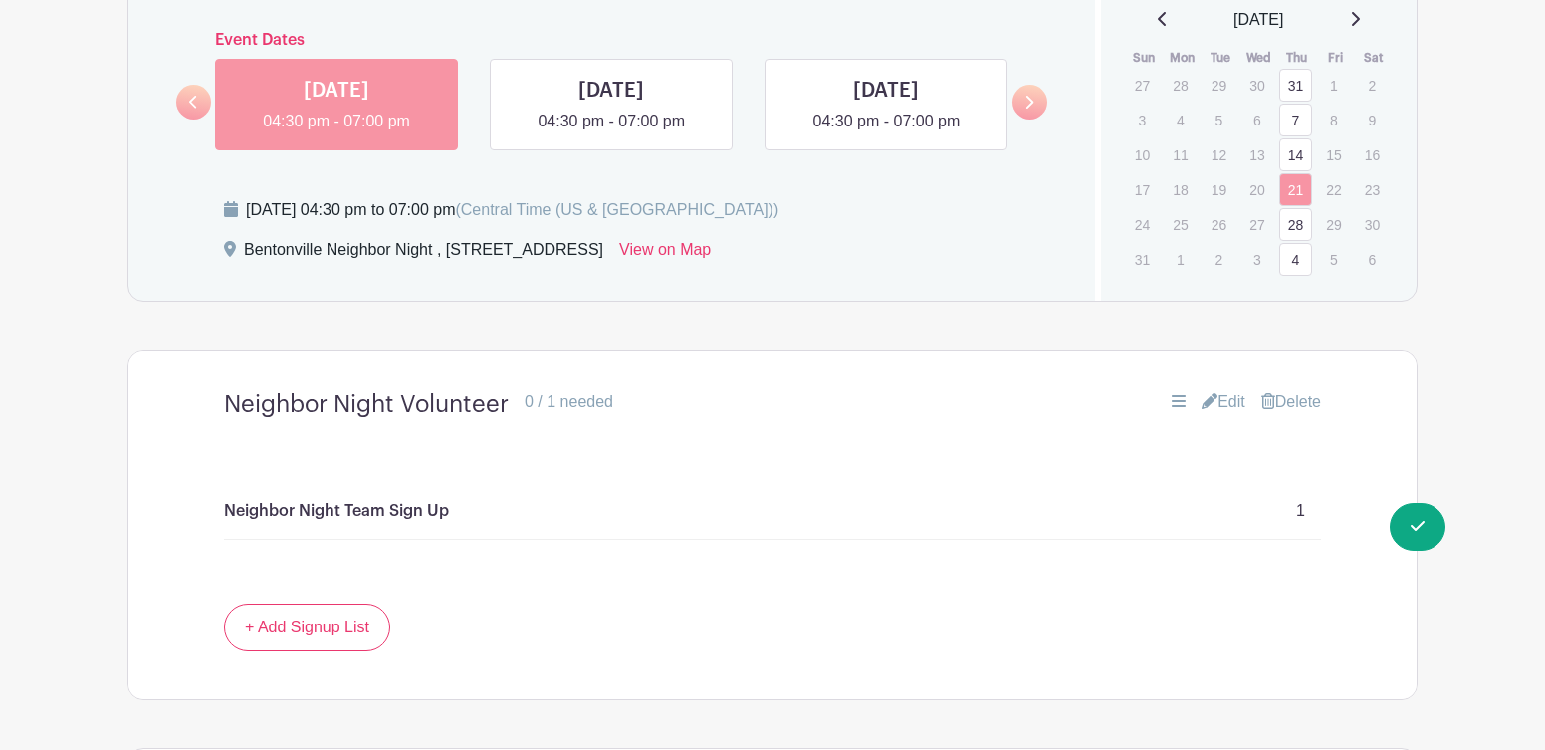
click at [1359, 19] on icon at bounding box center [1355, 19] width 10 height 16
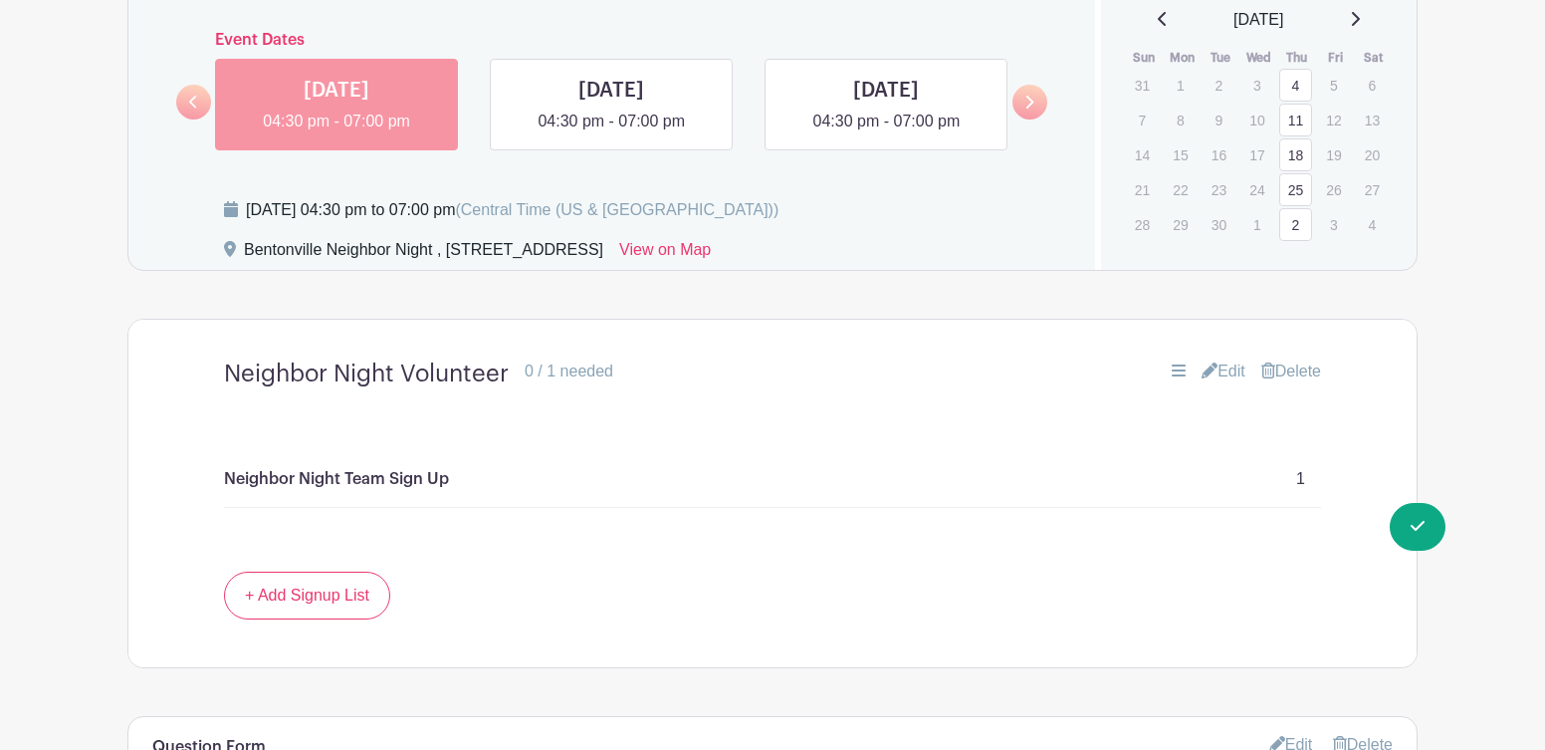
click at [1294, 120] on link "11" at bounding box center [1295, 120] width 33 height 33
click at [1225, 362] on link "Edit" at bounding box center [1224, 371] width 44 height 24
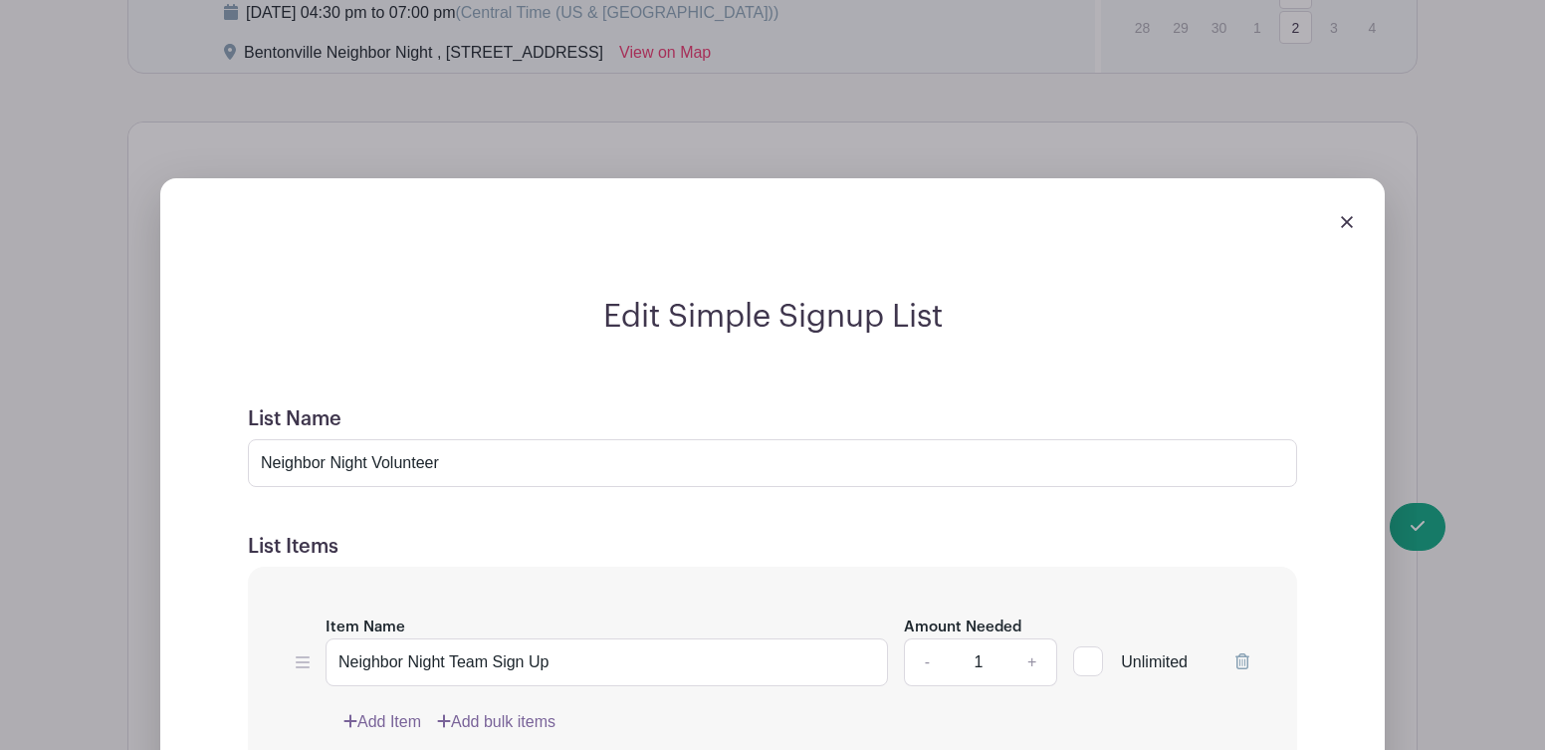
scroll to position [1572, 0]
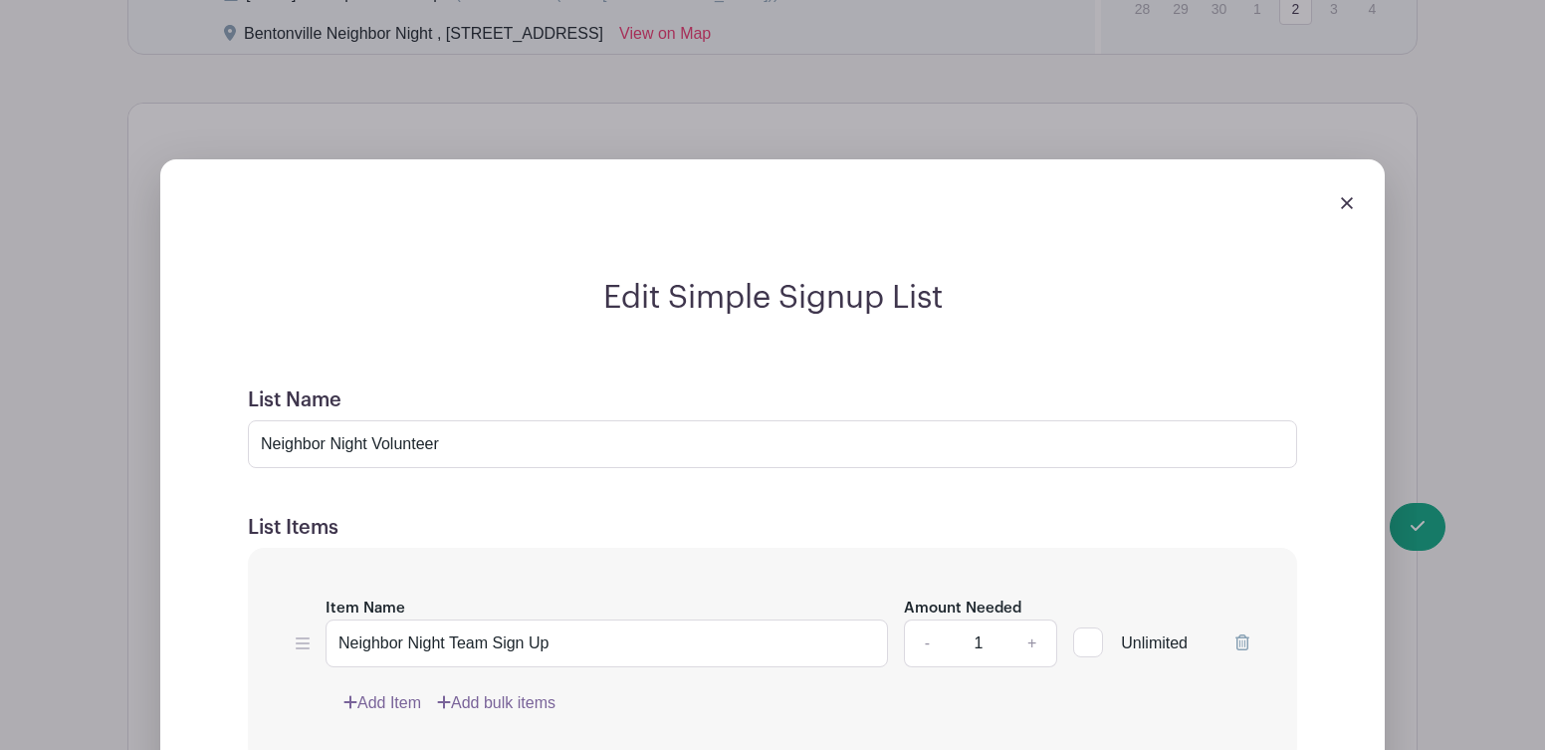
click at [1032, 645] on link "+" at bounding box center [1033, 643] width 50 height 48
type input "2"
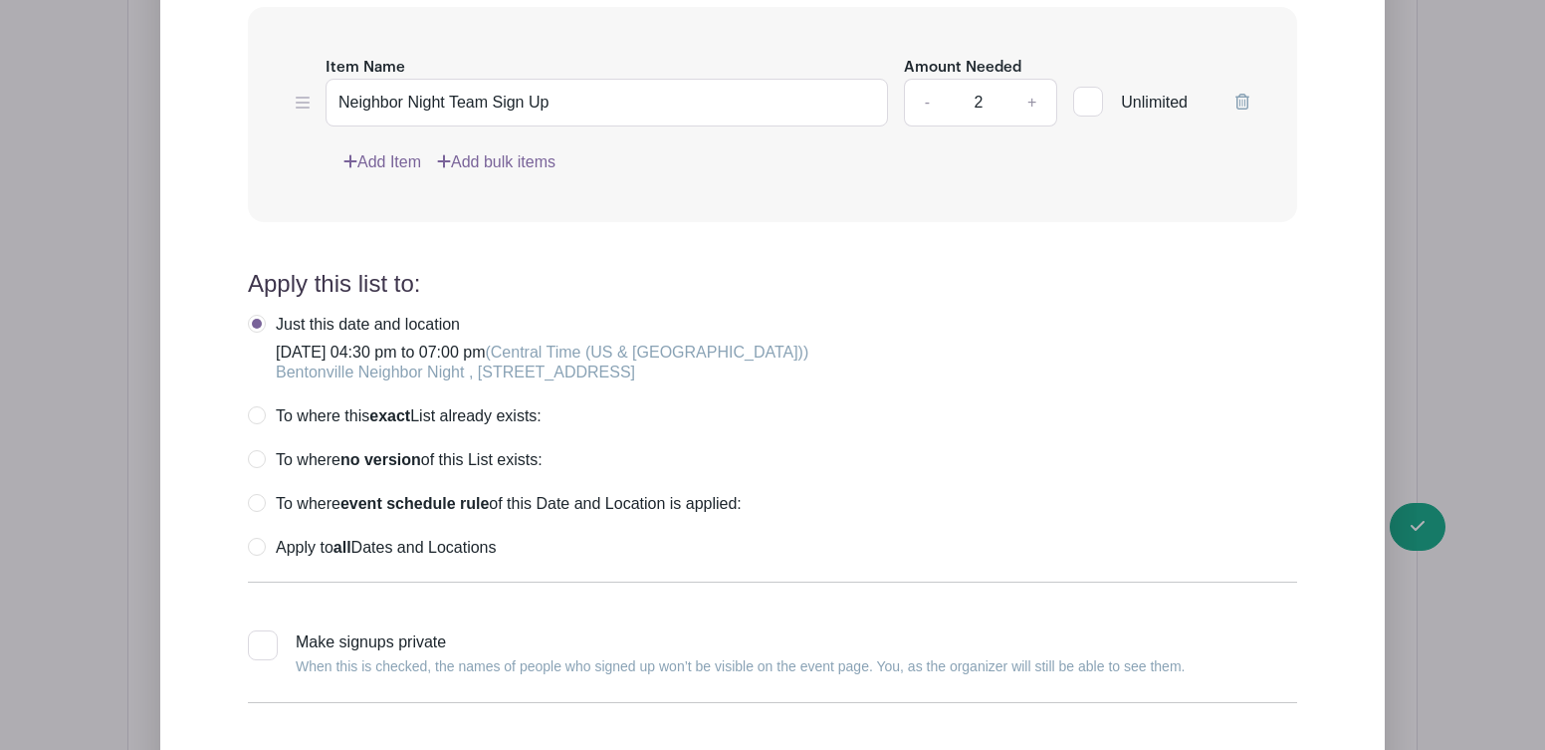
scroll to position [2306, 0]
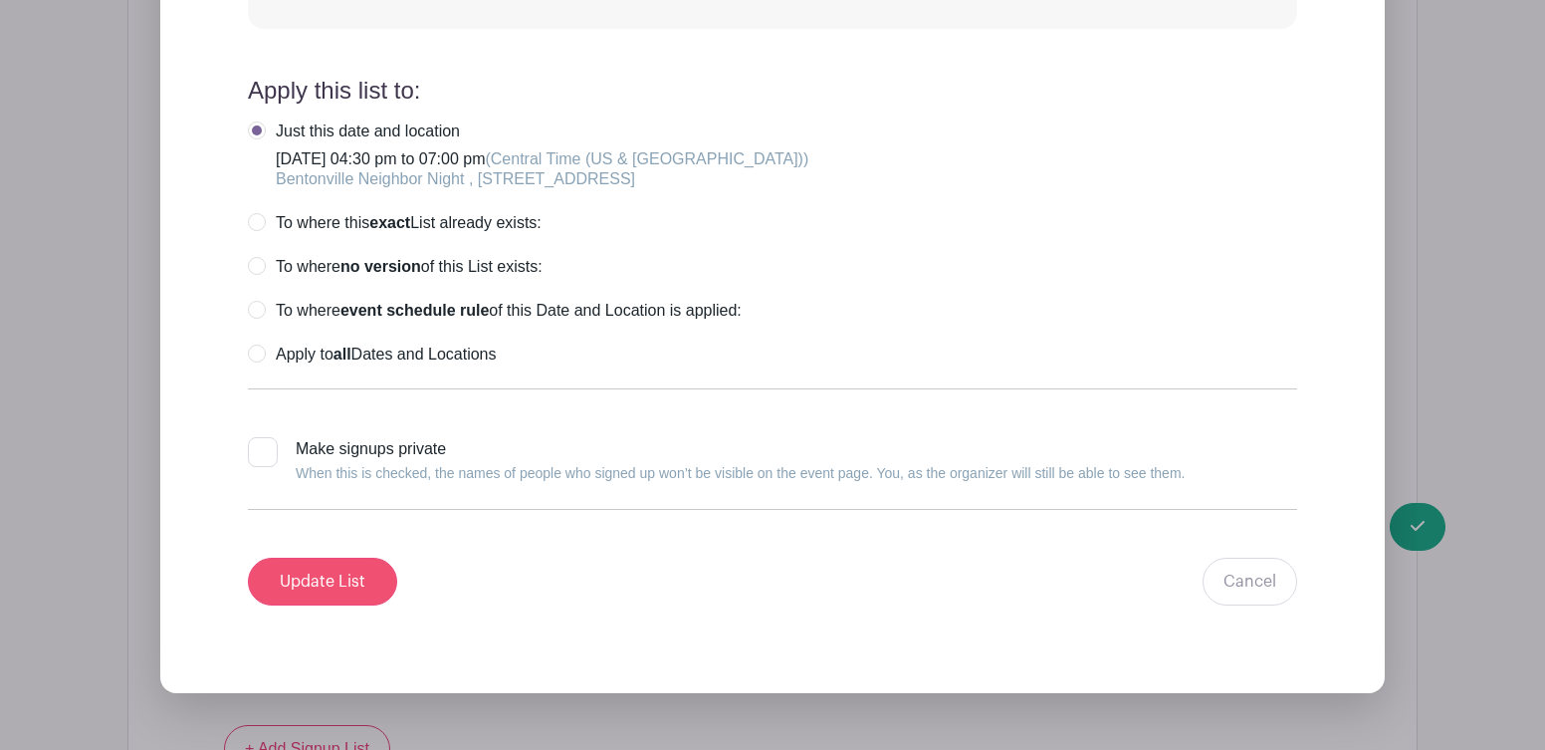
click at [330, 584] on input "Update List" at bounding box center [322, 582] width 149 height 48
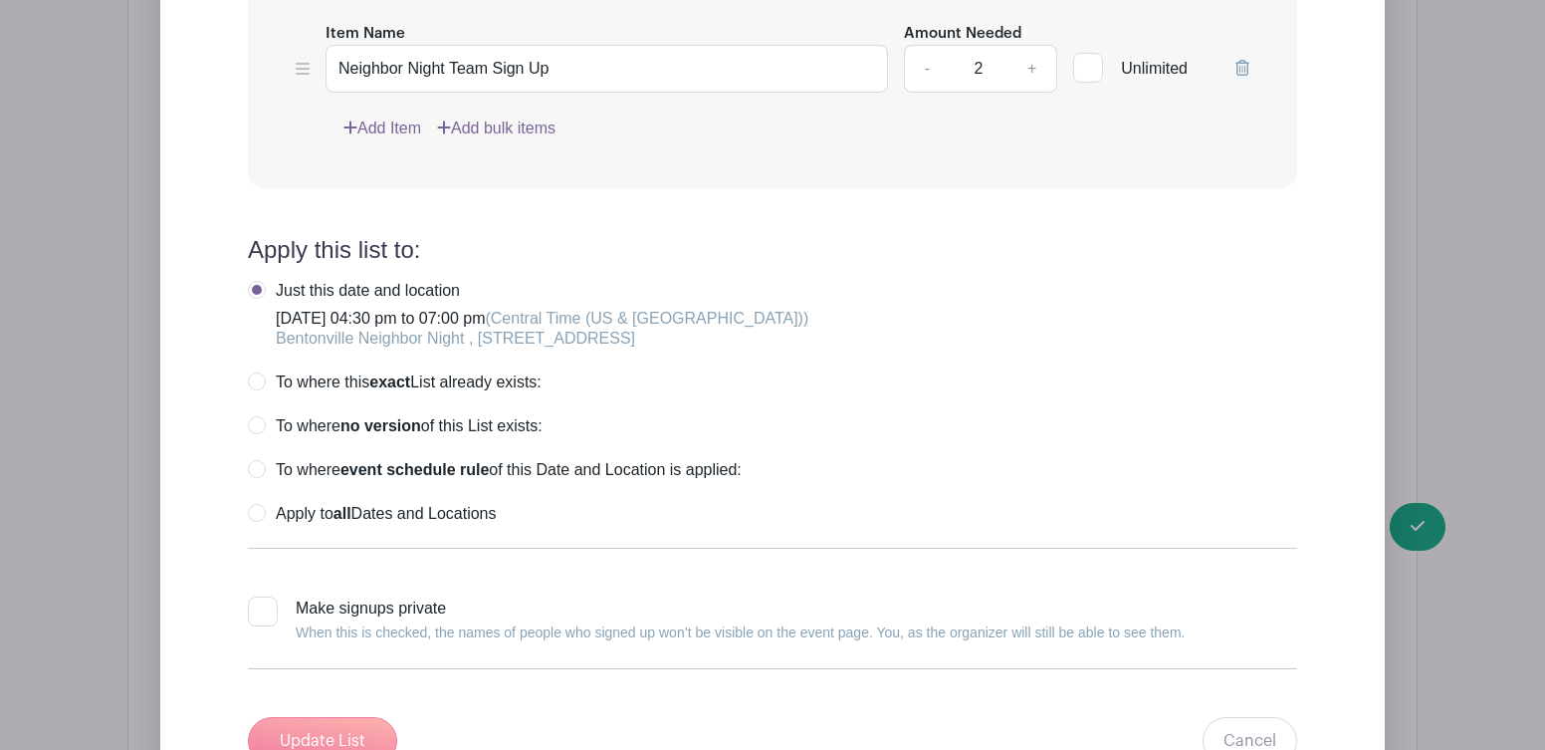
scroll to position [1801, 0]
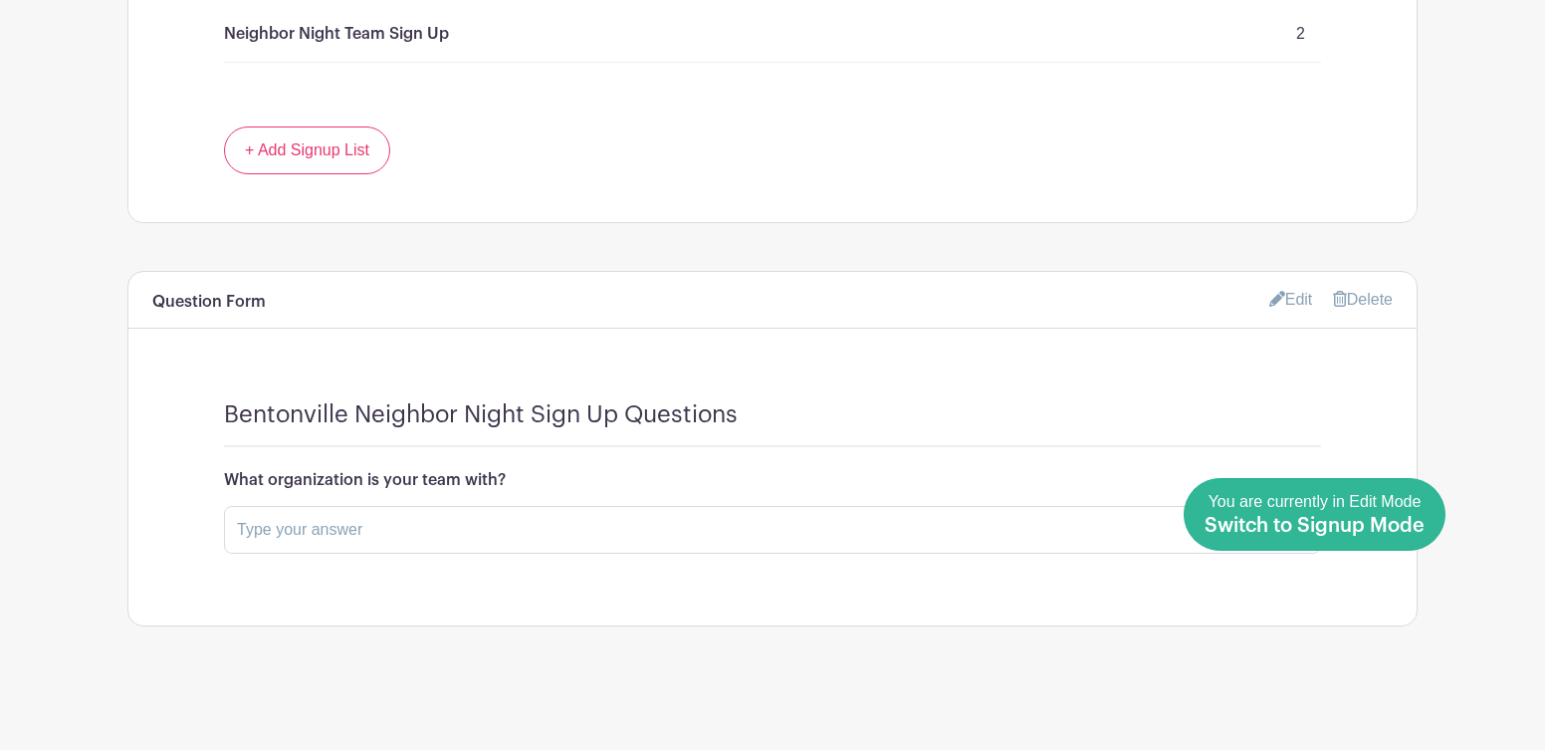
click at [1403, 526] on span "Switch to Signup Mode" at bounding box center [1315, 526] width 220 height 20
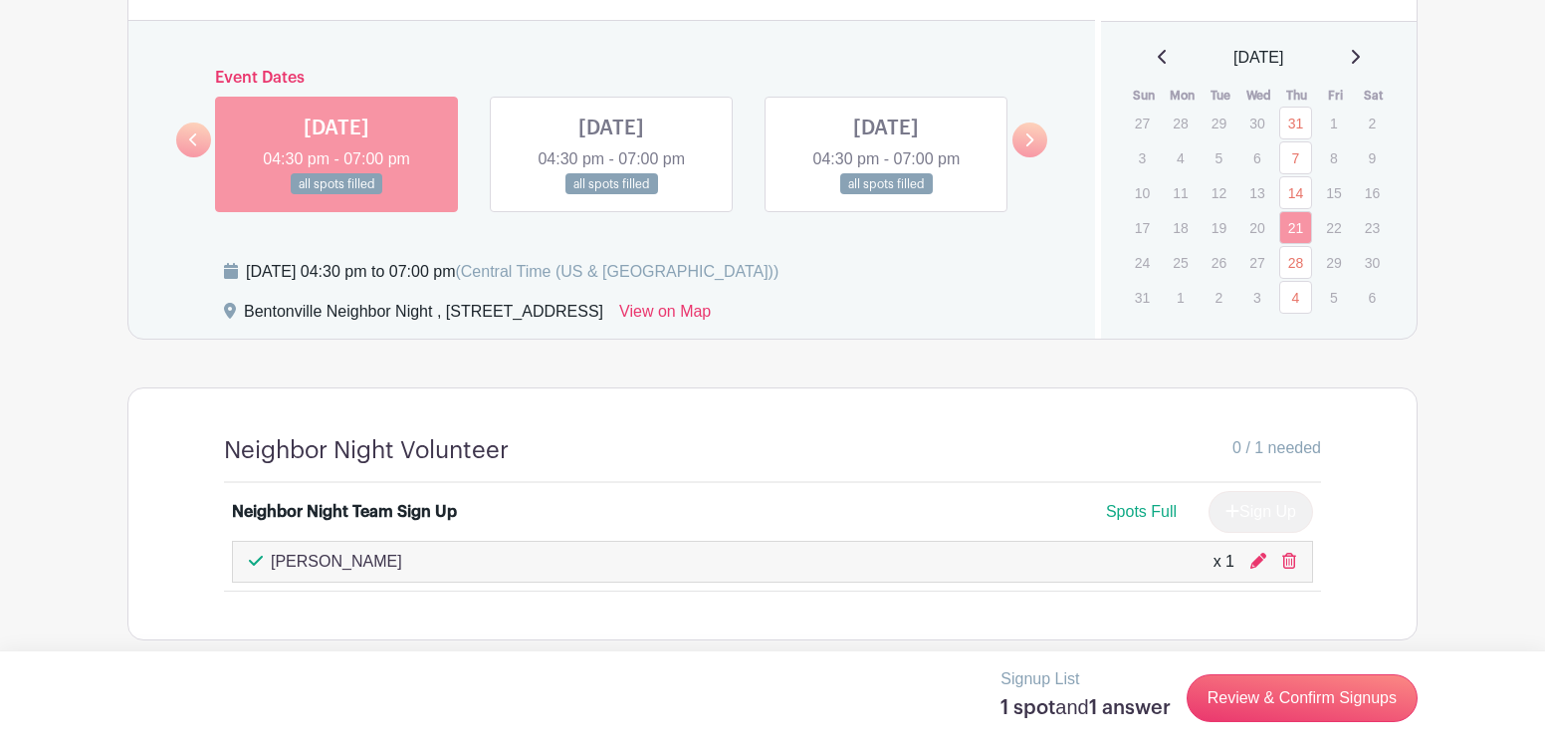
scroll to position [1306, 0]
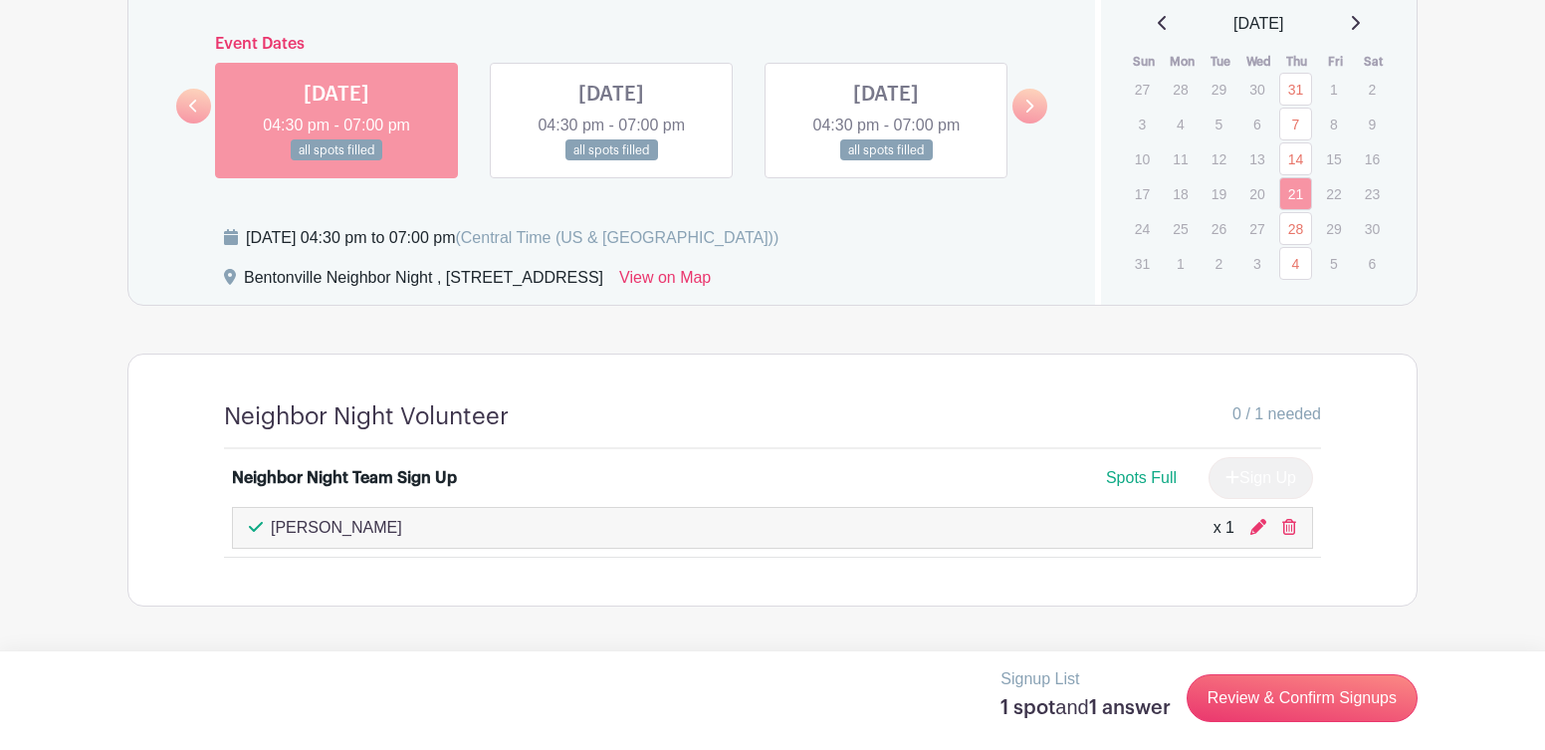
click at [1360, 21] on icon at bounding box center [1356, 23] width 8 height 14
